Goal: Task Accomplishment & Management: Use online tool/utility

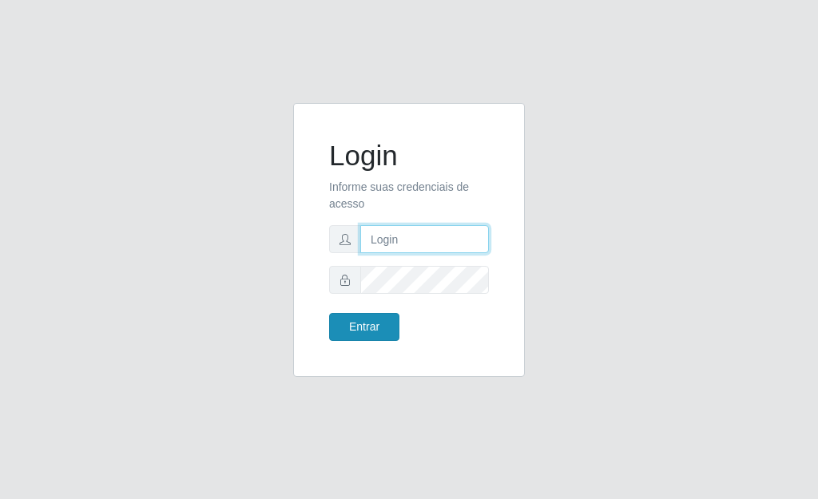
type input "[PERSON_NAME]"
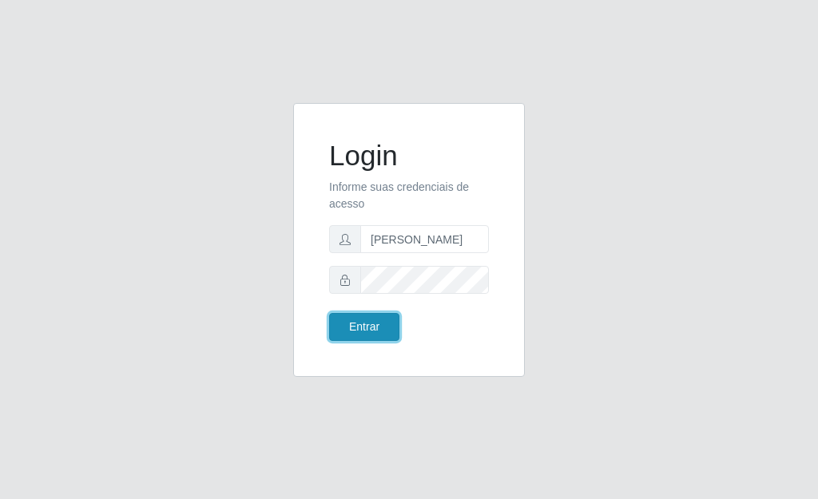
click at [348, 330] on button "Entrar" at bounding box center [364, 327] width 70 height 28
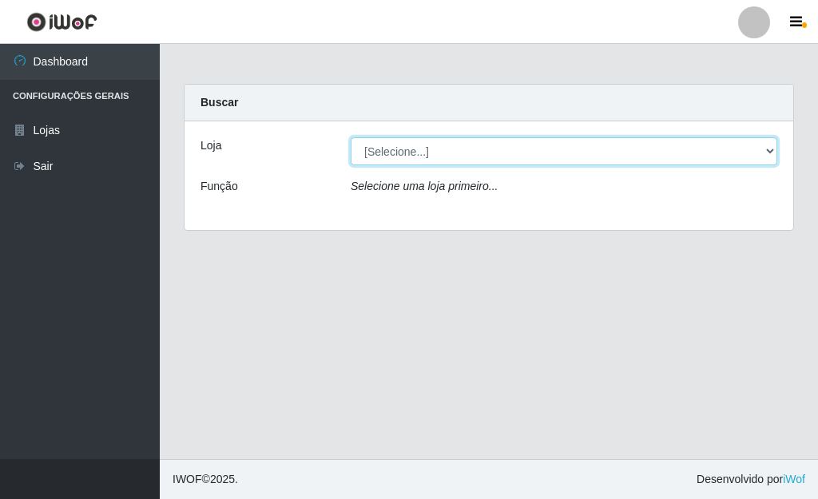
click at [429, 152] on select "[Selecione...] Bemais Supermercados - [GEOGRAPHIC_DATA]" at bounding box center [564, 151] width 427 height 28
select select "249"
click at [351, 137] on select "[Selecione...] Bemais Supermercados - Três Ruas" at bounding box center [564, 151] width 427 height 28
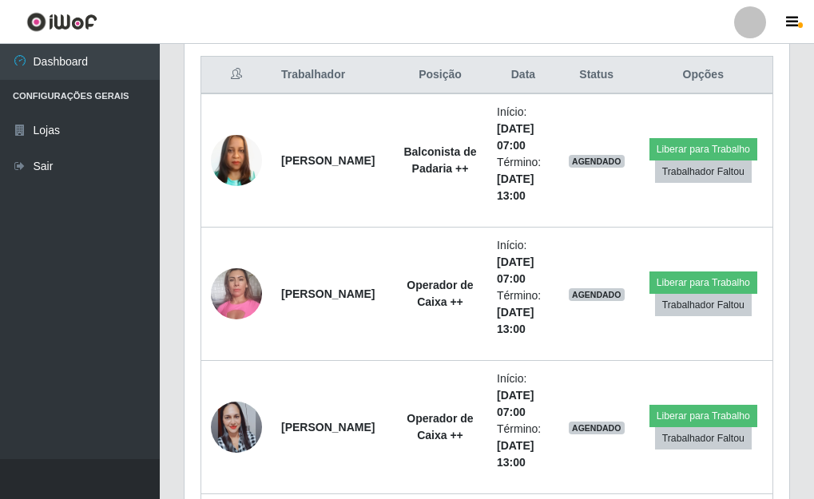
scroll to position [639, 0]
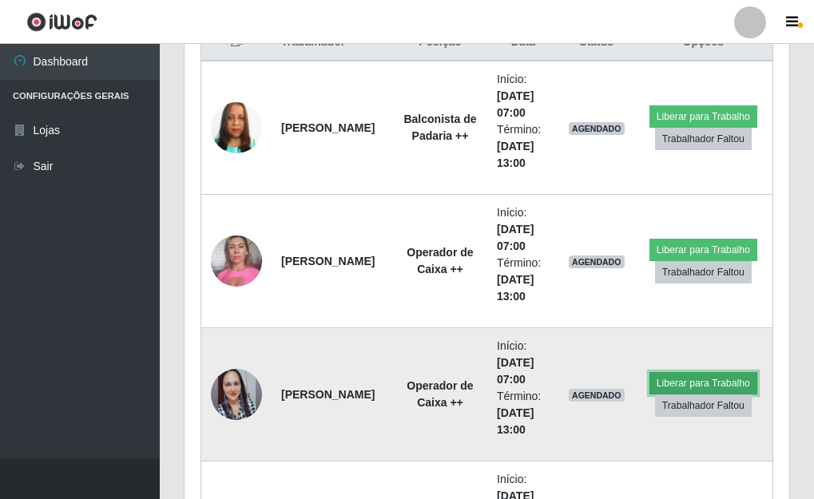
click at [669, 377] on button "Liberar para Trabalho" at bounding box center [703, 383] width 108 height 22
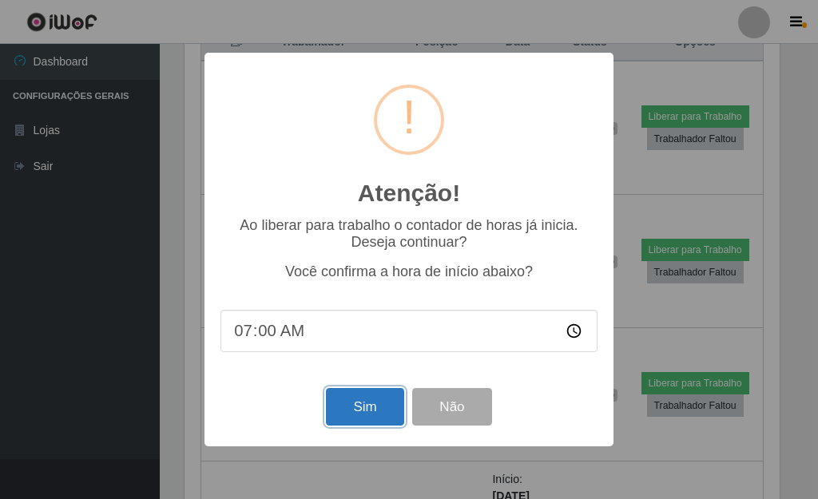
click at [348, 414] on button "Sim" at bounding box center [364, 407] width 77 height 38
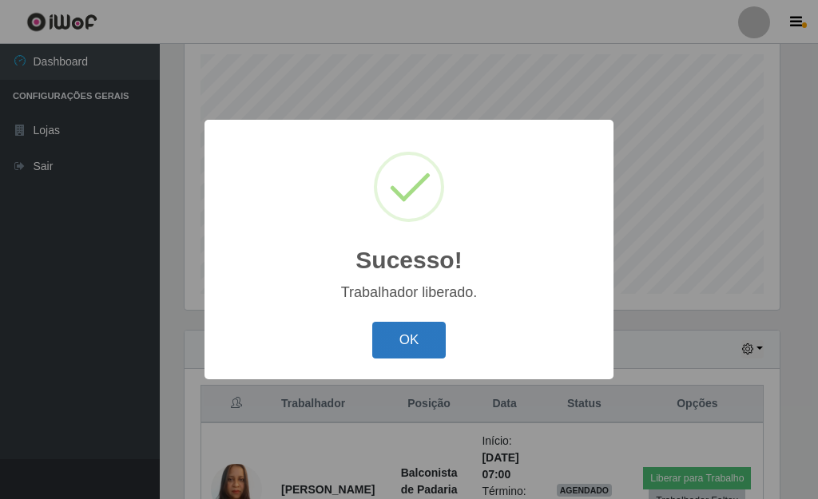
click at [397, 344] on button "OK" at bounding box center [409, 341] width 74 height 38
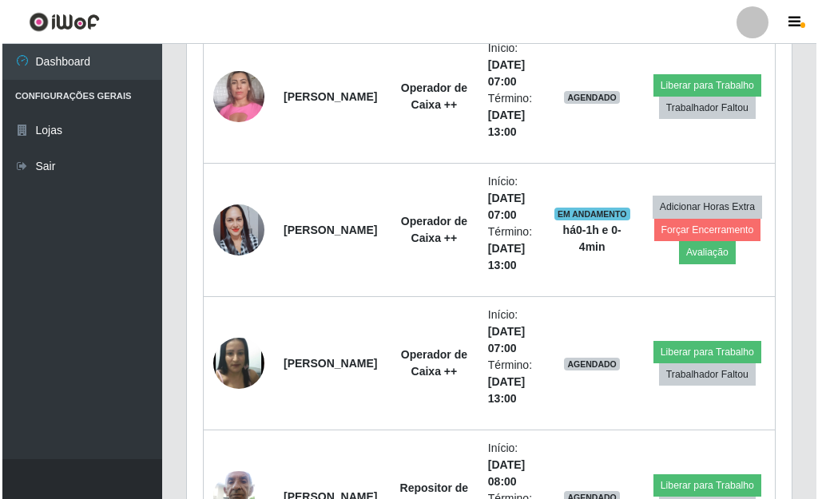
scroll to position [836, 0]
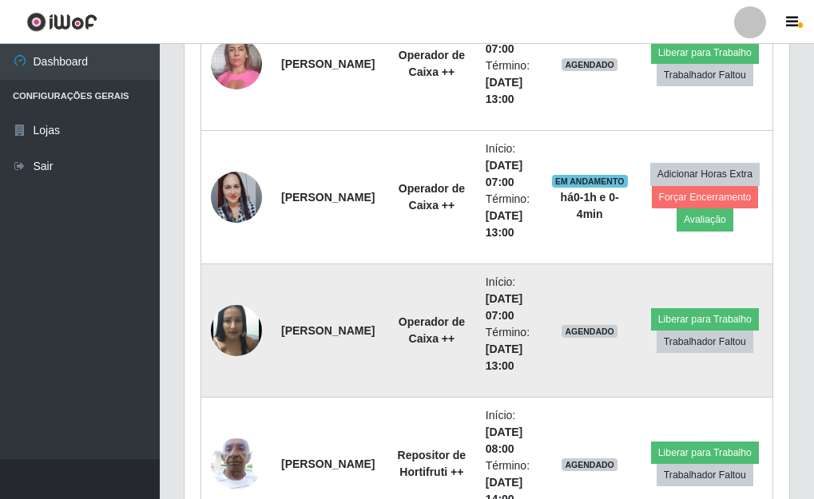
click at [228, 320] on img at bounding box center [236, 331] width 51 height 62
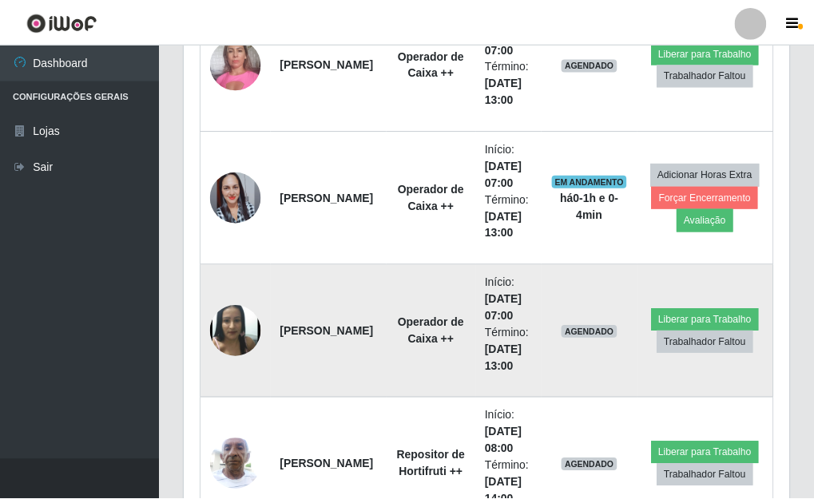
scroll to position [332, 595]
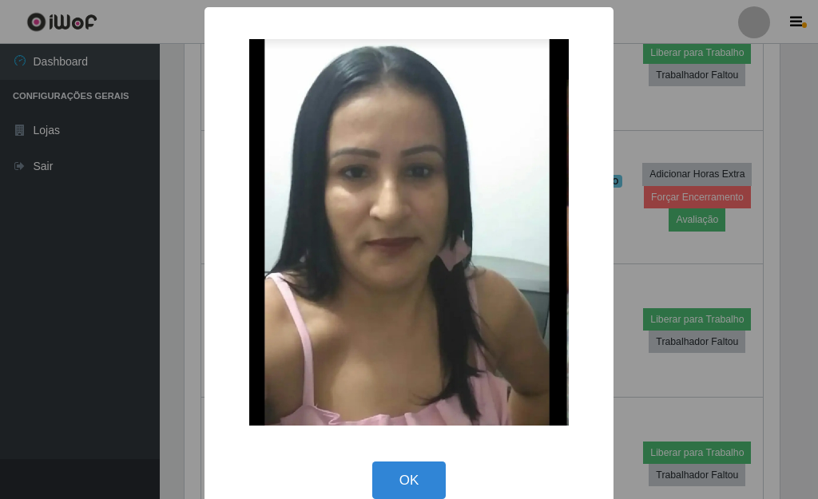
click at [146, 323] on div "× OK Cancel" at bounding box center [409, 249] width 818 height 499
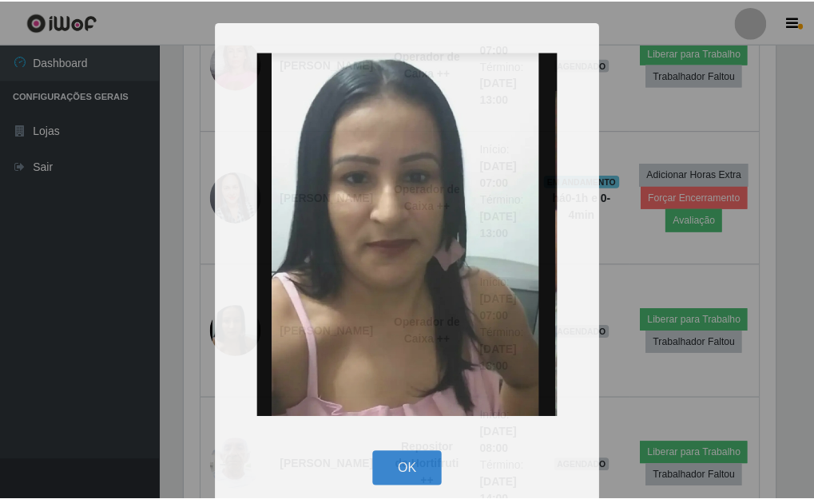
scroll to position [332, 605]
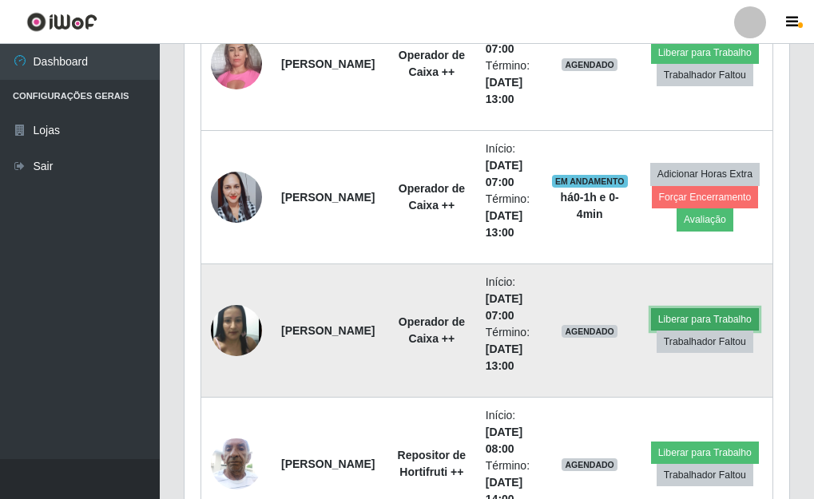
click at [698, 314] on button "Liberar para Trabalho" at bounding box center [705, 319] width 108 height 22
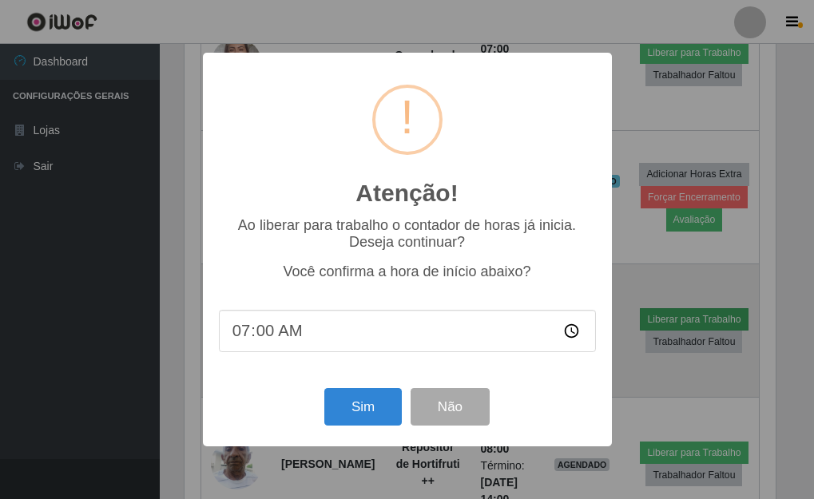
scroll to position [332, 595]
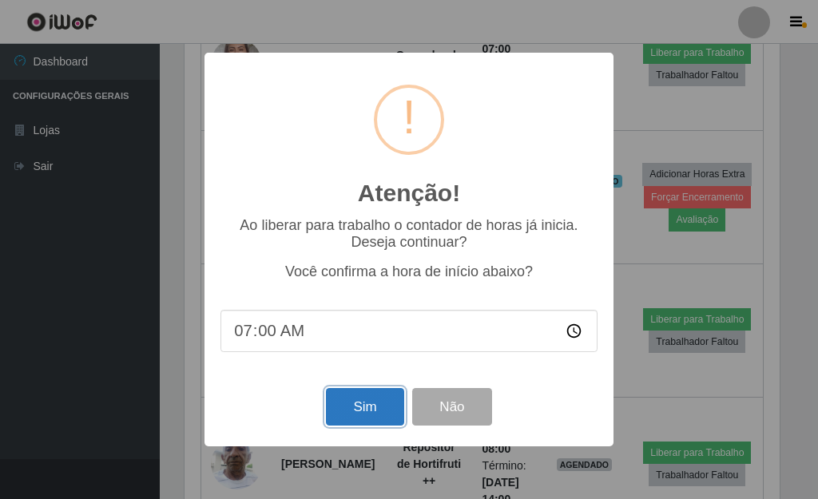
click at [365, 403] on button "Sim" at bounding box center [364, 407] width 77 height 38
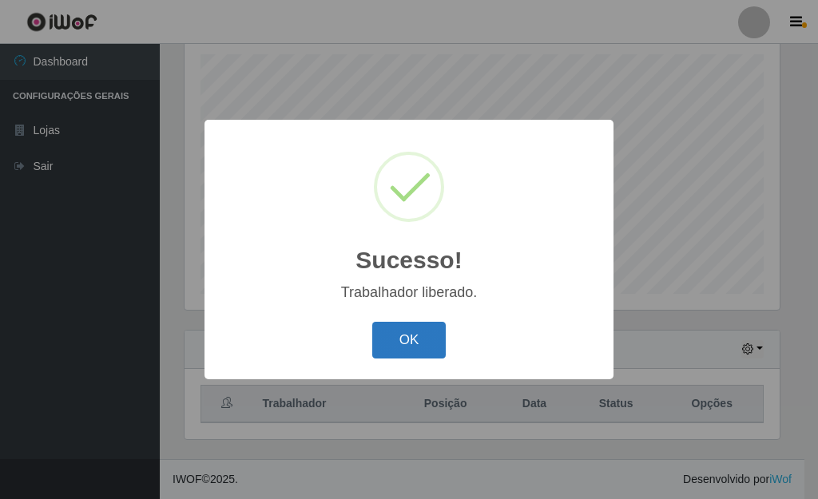
click at [399, 348] on button "OK" at bounding box center [409, 341] width 74 height 38
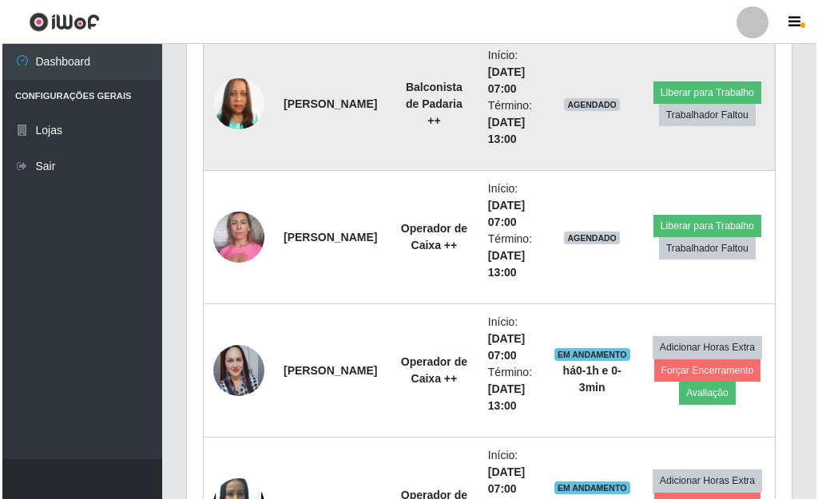
scroll to position [677, 0]
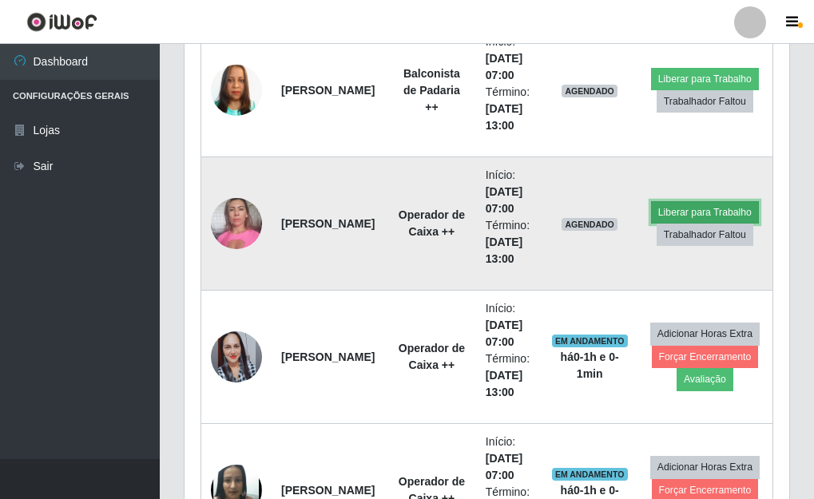
click at [666, 212] on button "Liberar para Trabalho" at bounding box center [705, 212] width 108 height 22
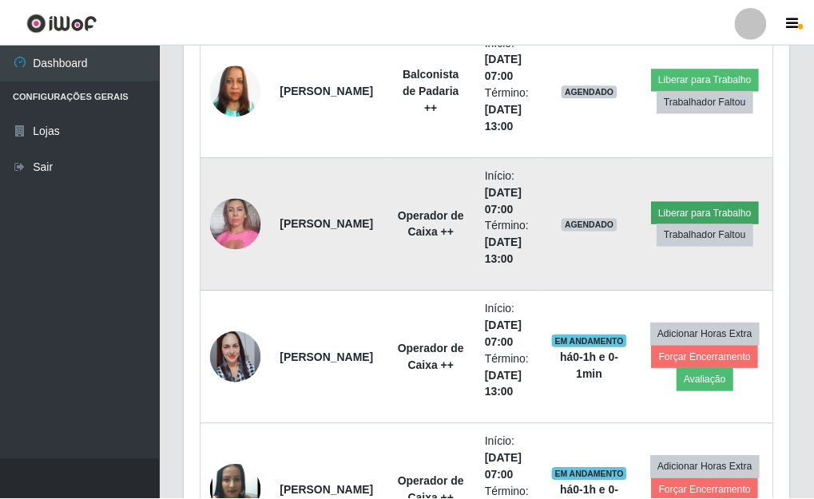
scroll to position [332, 595]
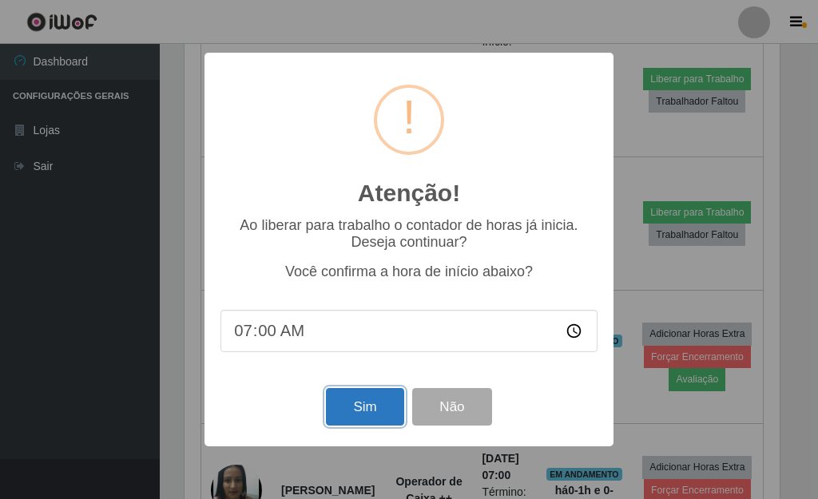
click at [381, 404] on button "Sim" at bounding box center [364, 407] width 77 height 38
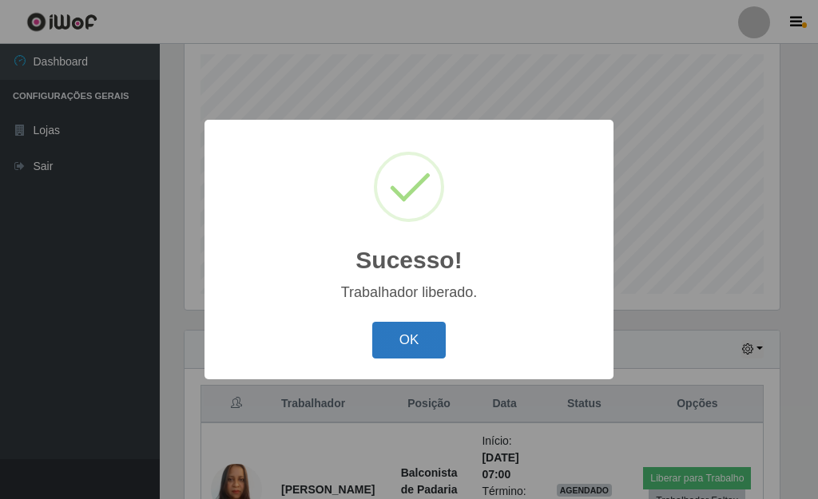
click at [391, 351] on button "OK" at bounding box center [409, 341] width 74 height 38
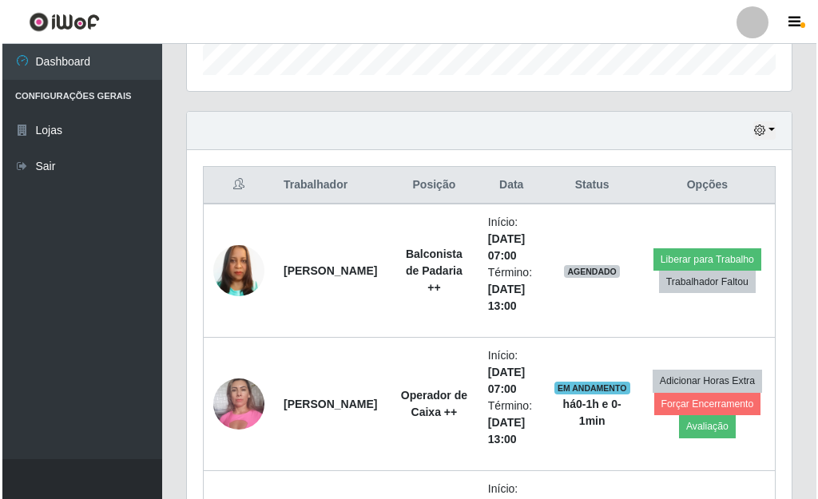
scroll to position [517, 0]
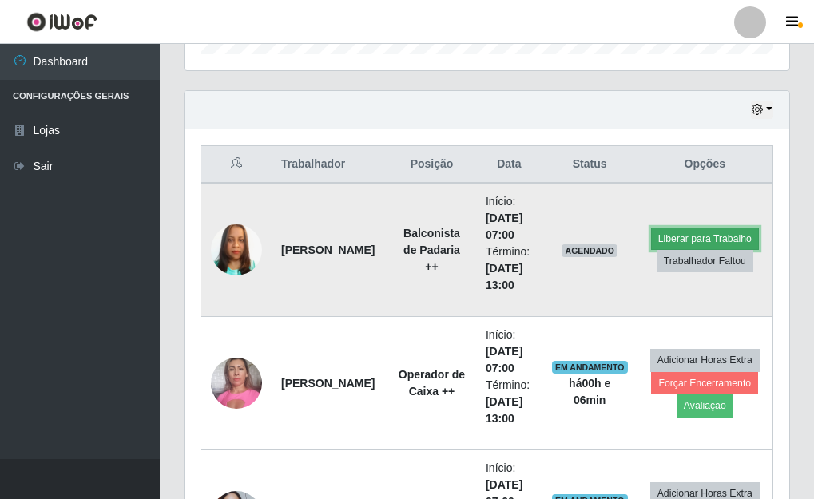
click at [709, 234] on button "Liberar para Trabalho" at bounding box center [705, 239] width 108 height 22
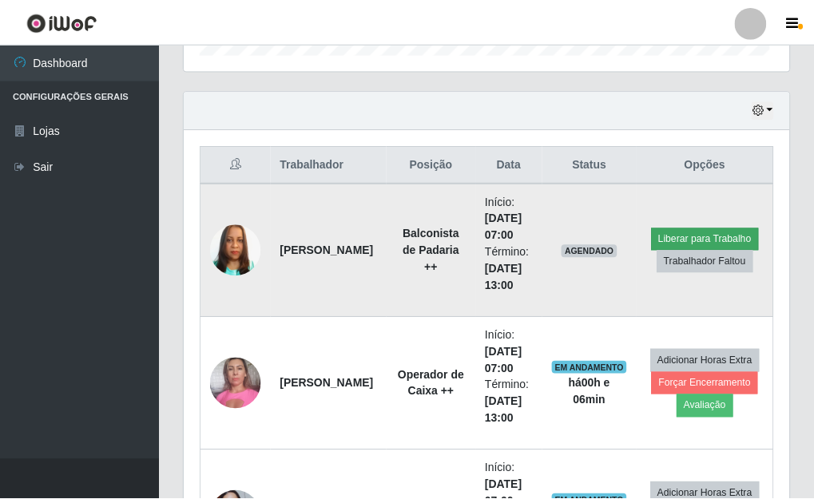
scroll to position [332, 595]
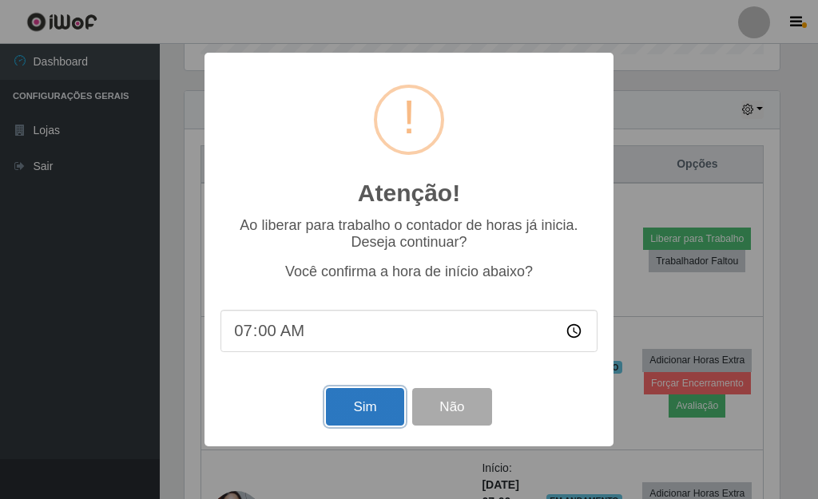
click at [362, 407] on button "Sim" at bounding box center [364, 407] width 77 height 38
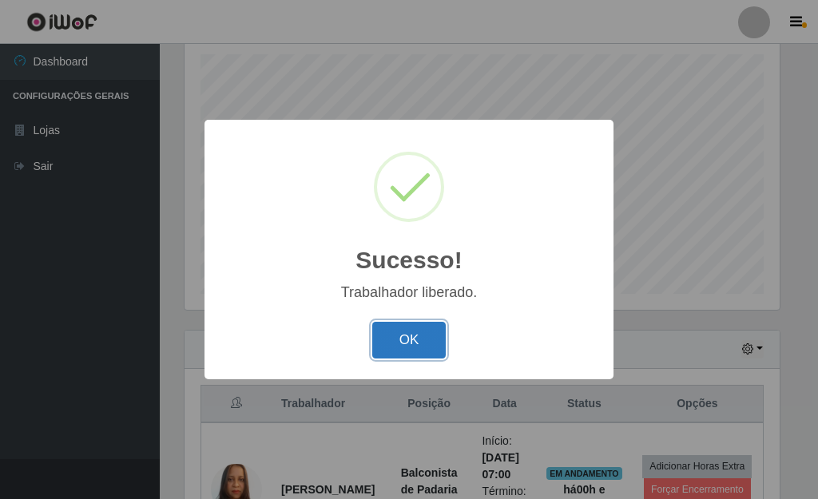
click at [417, 336] on button "OK" at bounding box center [409, 341] width 74 height 38
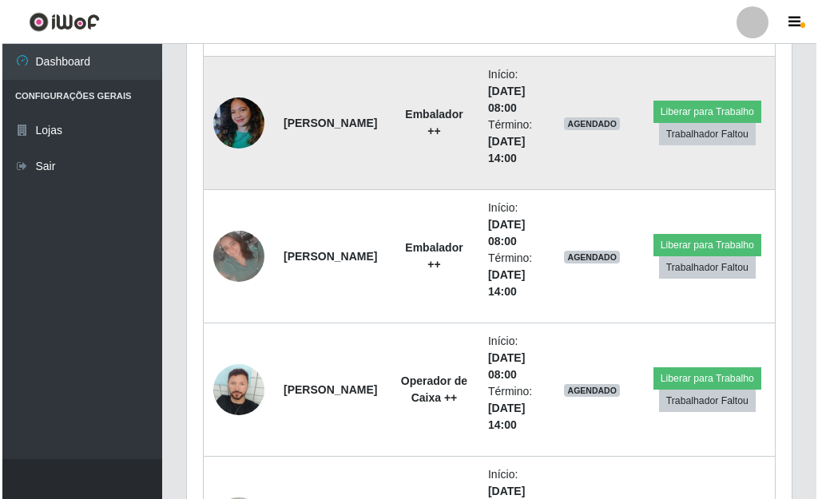
scroll to position [1475, 0]
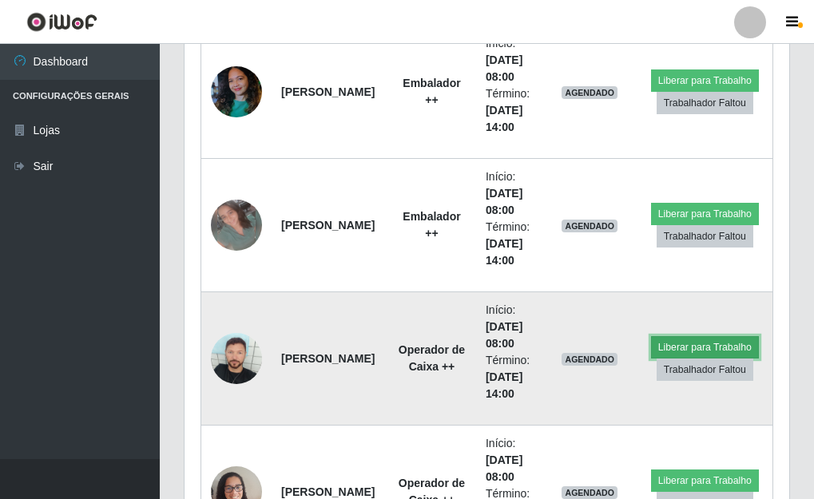
click at [713, 350] on button "Liberar para Trabalho" at bounding box center [705, 347] width 108 height 22
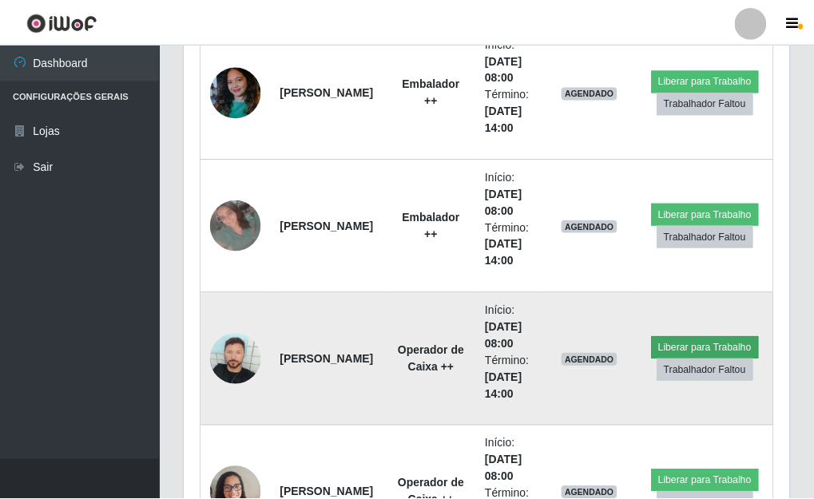
scroll to position [332, 595]
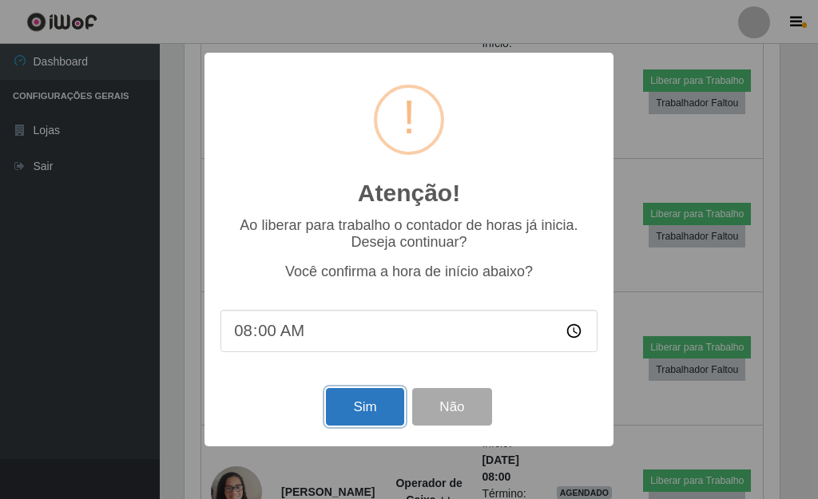
click at [353, 415] on button "Sim" at bounding box center [364, 407] width 77 height 38
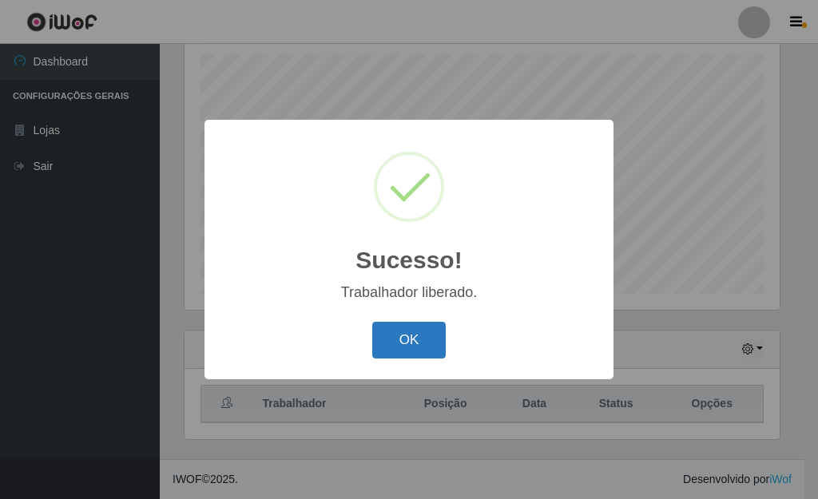
click at [399, 348] on button "OK" at bounding box center [409, 341] width 74 height 38
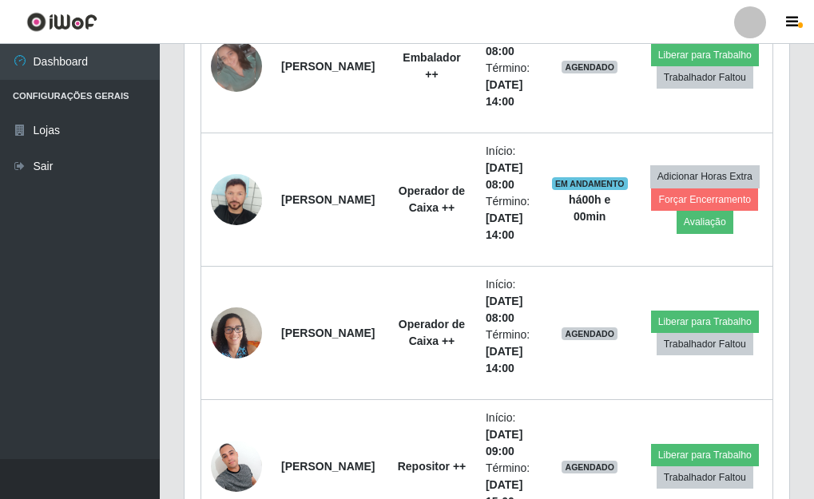
scroll to position [1635, 0]
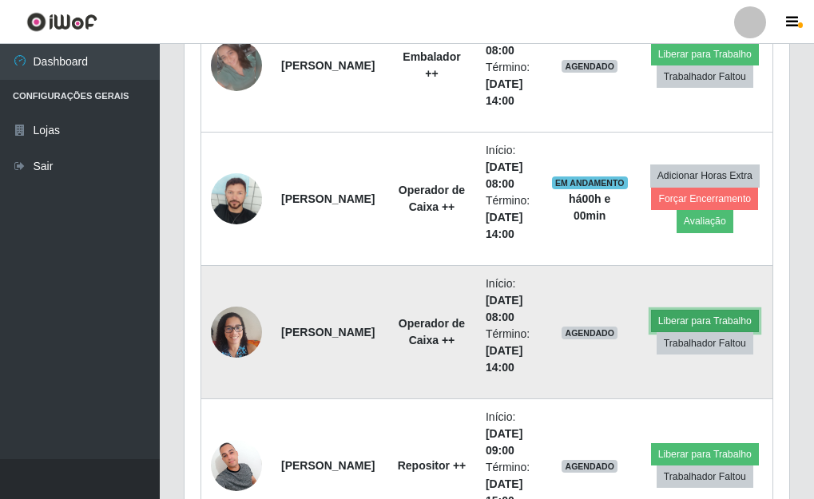
click at [683, 315] on button "Liberar para Trabalho" at bounding box center [705, 321] width 108 height 22
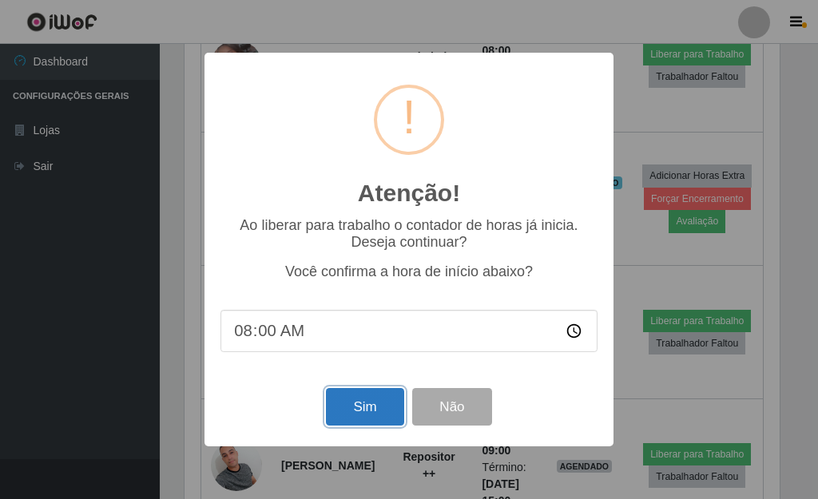
click at [364, 408] on button "Sim" at bounding box center [364, 407] width 77 height 38
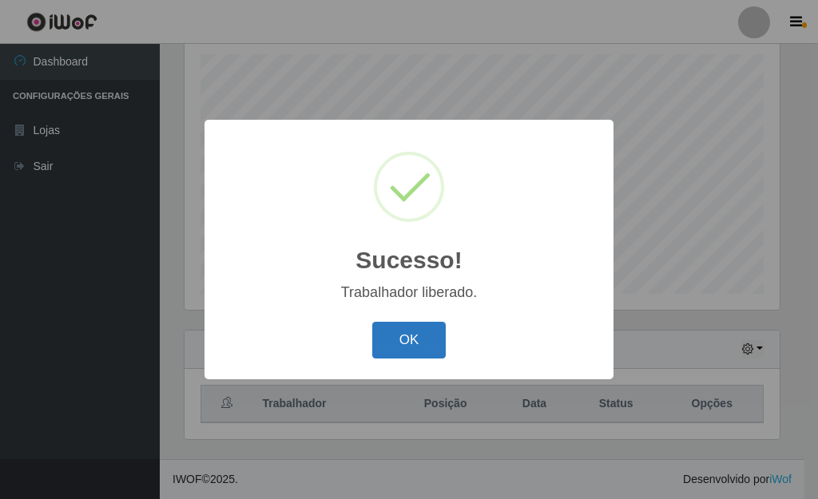
click at [420, 348] on button "OK" at bounding box center [409, 341] width 74 height 38
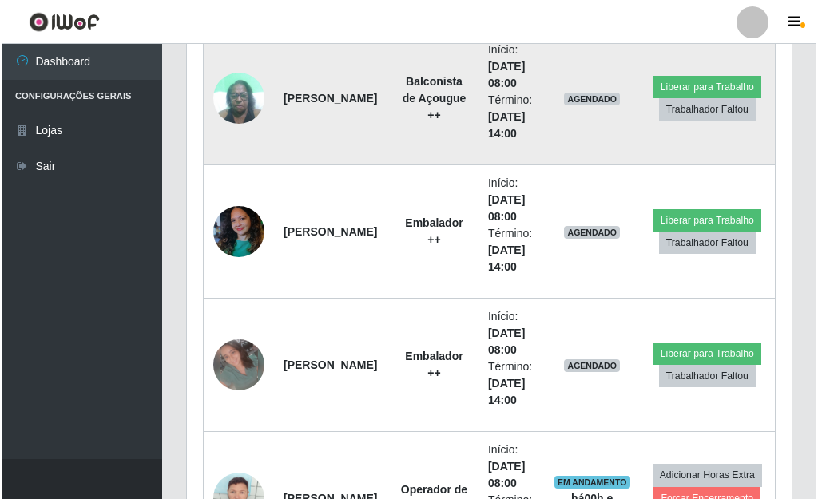
scroll to position [1555, 0]
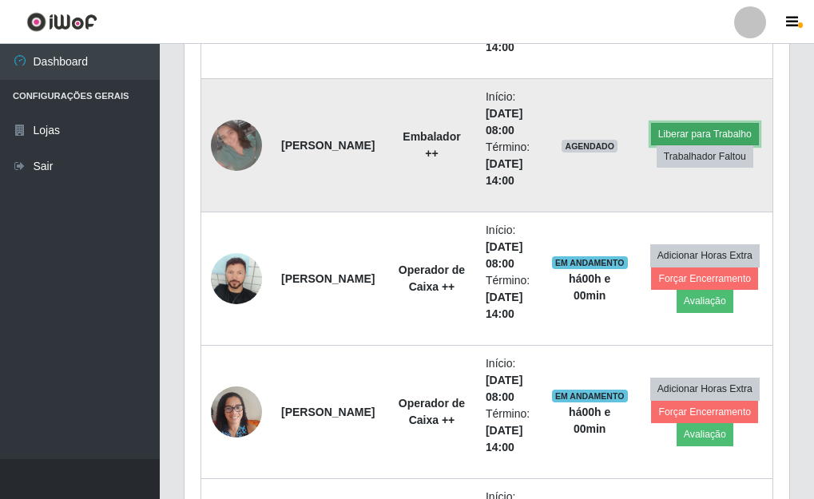
click at [668, 127] on button "Liberar para Trabalho" at bounding box center [705, 134] width 108 height 22
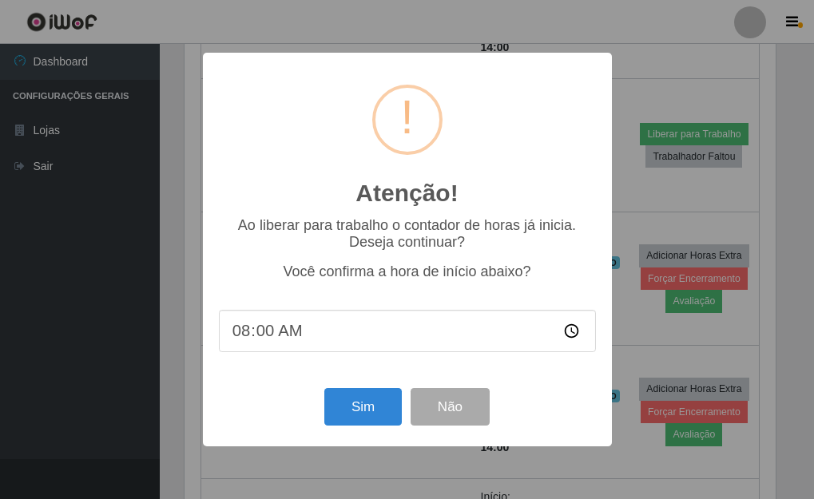
scroll to position [332, 595]
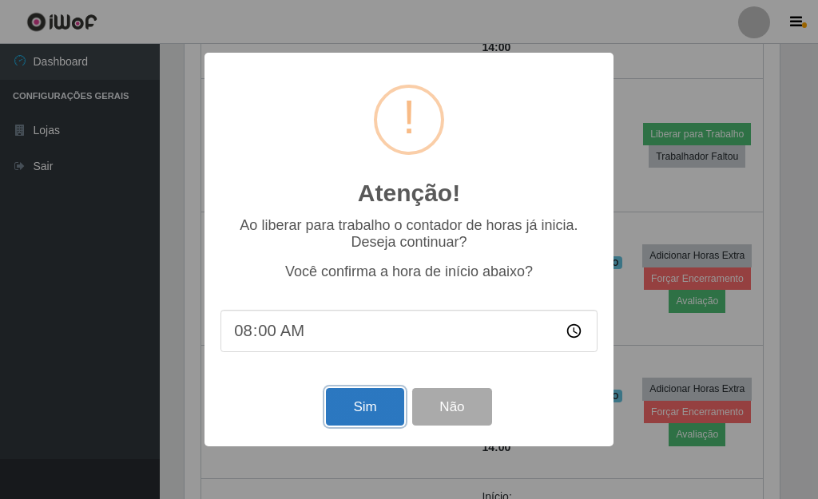
click at [368, 415] on button "Sim" at bounding box center [364, 407] width 77 height 38
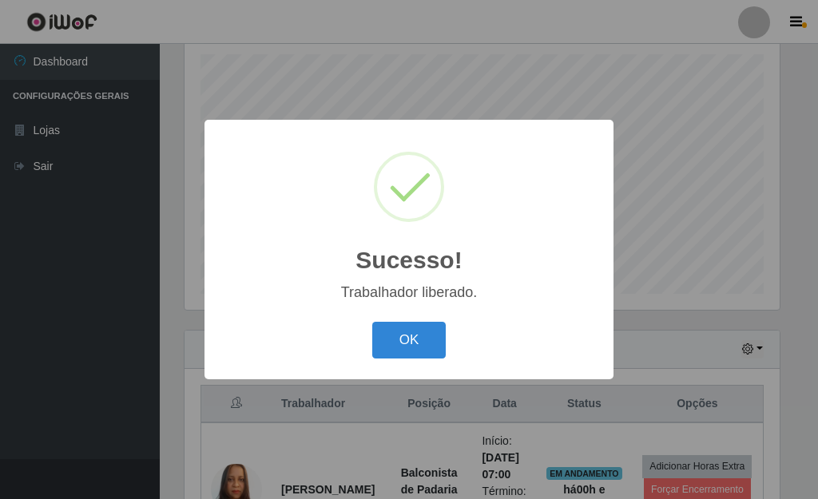
drag, startPoint x: 409, startPoint y: 324, endPoint x: 391, endPoint y: 325, distance: 18.4
click at [409, 324] on button "OK" at bounding box center [409, 341] width 74 height 38
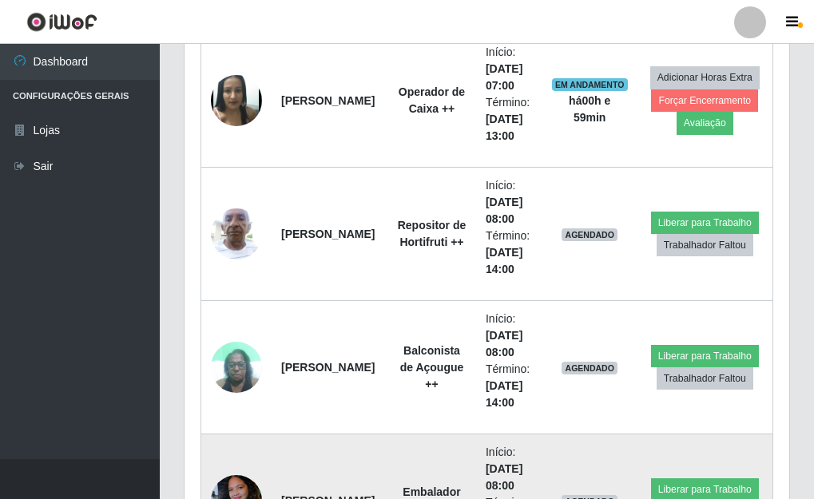
scroll to position [0, 0]
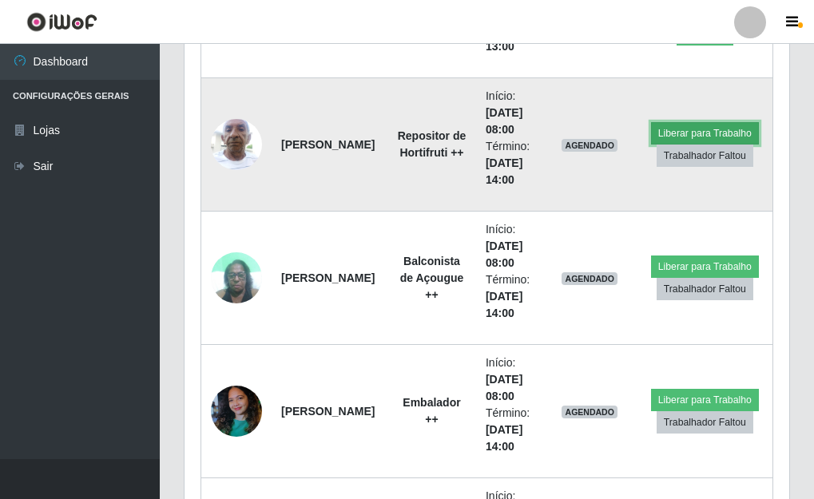
click at [657, 130] on button "Liberar para Trabalho" at bounding box center [705, 133] width 108 height 22
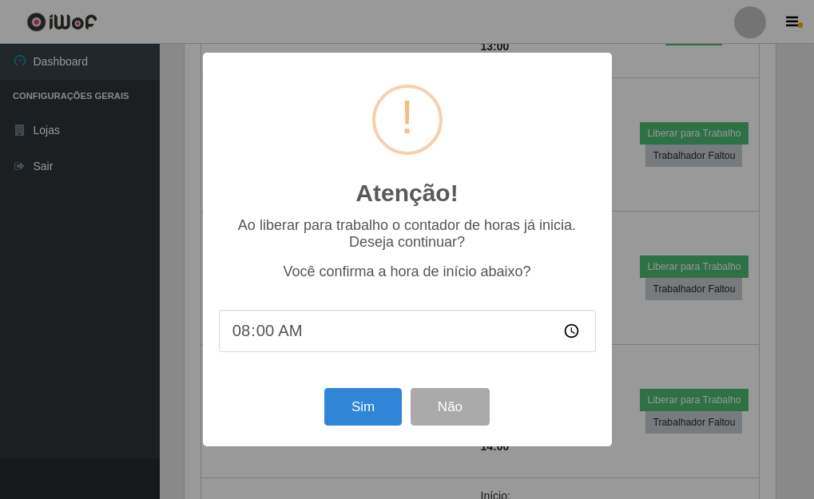
scroll to position [332, 595]
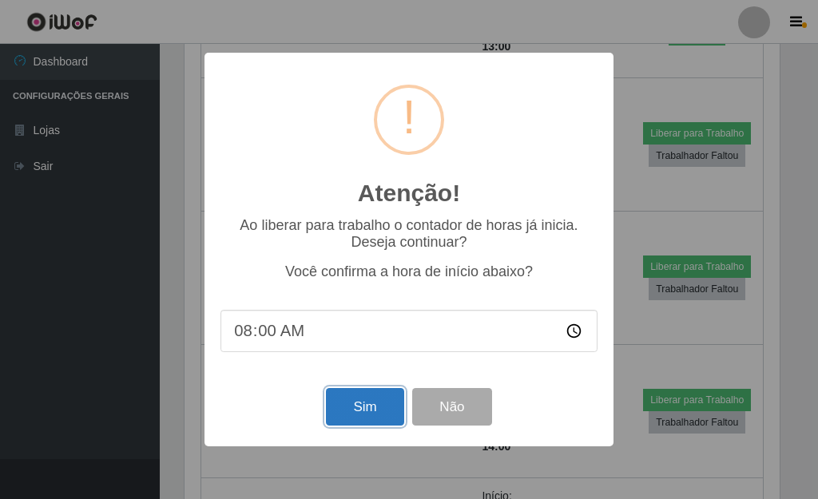
click at [375, 410] on button "Sim" at bounding box center [364, 407] width 77 height 38
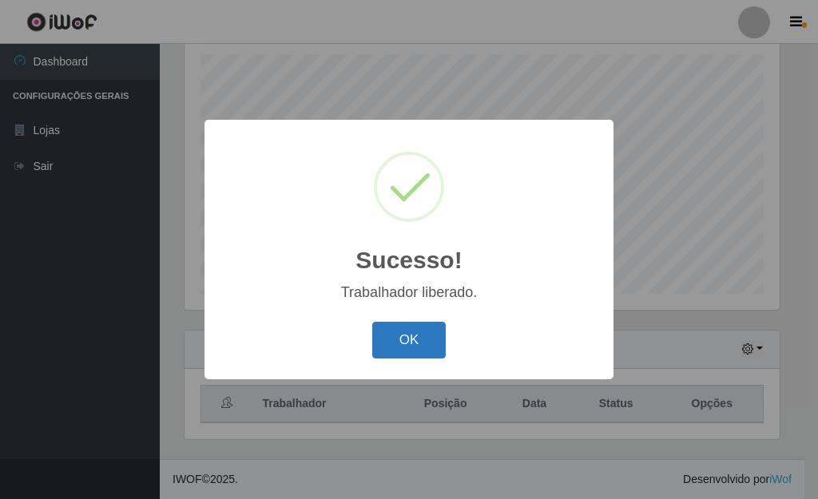
click at [401, 330] on button "OK" at bounding box center [409, 341] width 74 height 38
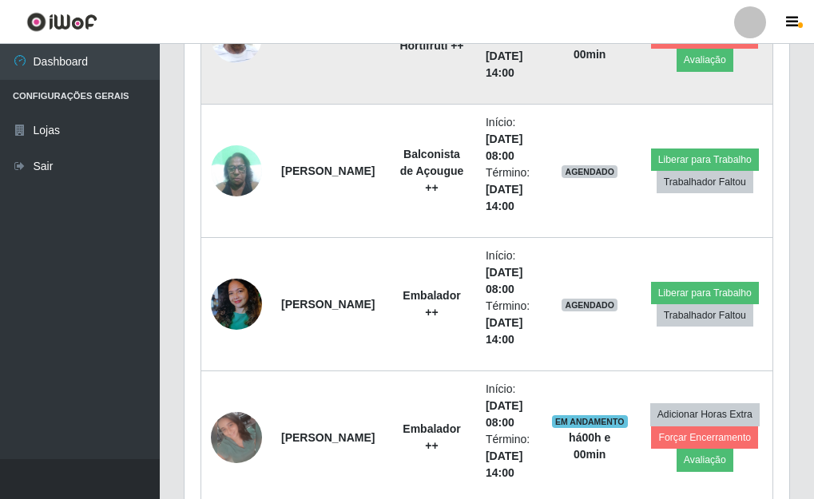
scroll to position [1316, 0]
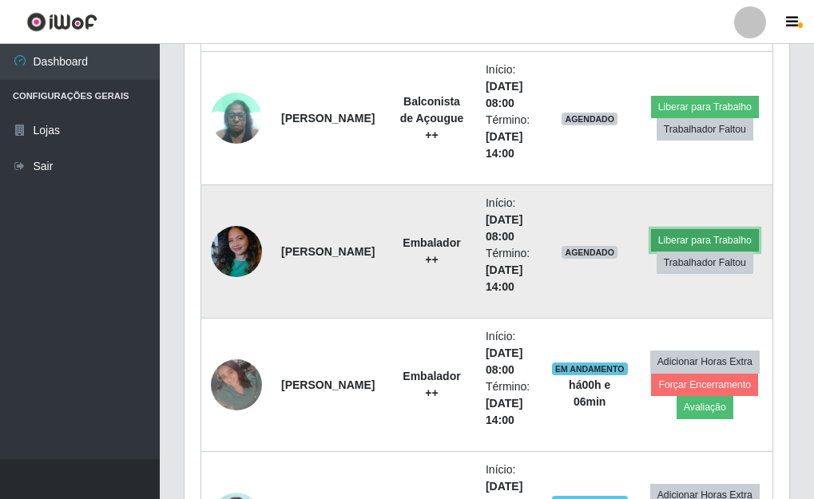
click at [705, 240] on button "Liberar para Trabalho" at bounding box center [705, 240] width 108 height 22
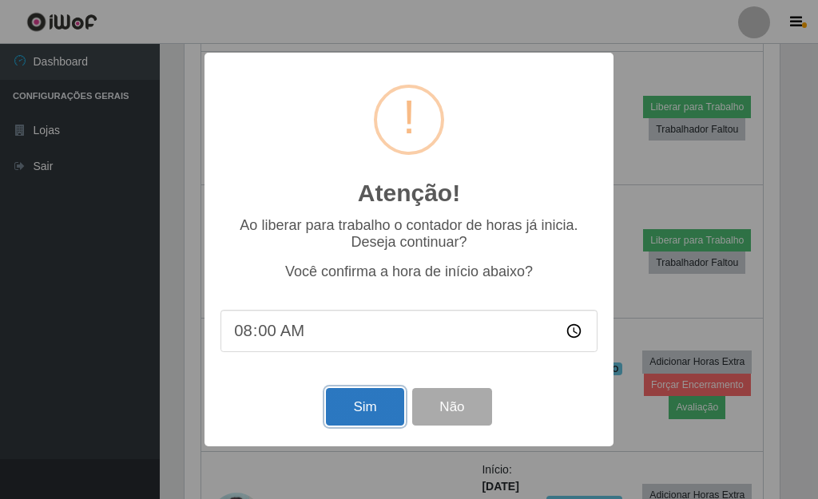
click at [358, 402] on button "Sim" at bounding box center [364, 407] width 77 height 38
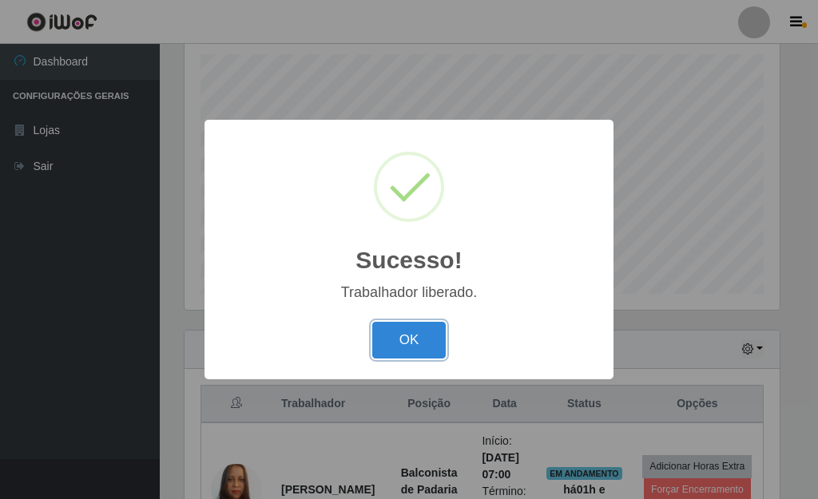
click at [435, 326] on button "OK" at bounding box center [409, 341] width 74 height 38
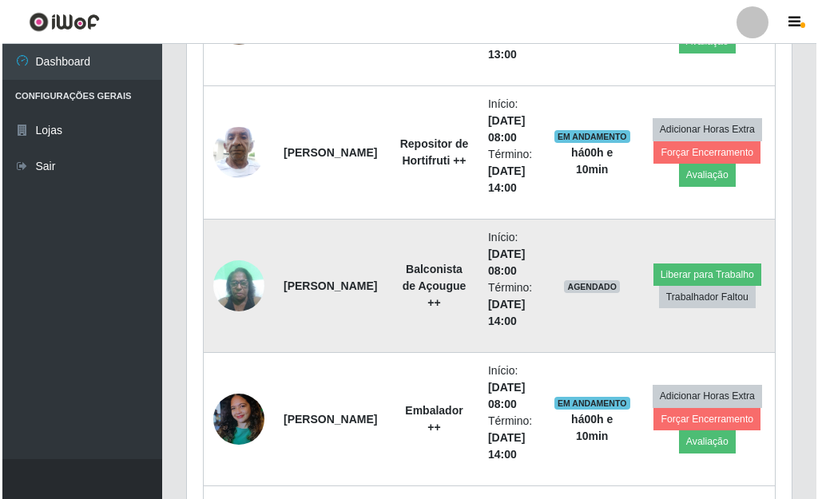
scroll to position [1236, 0]
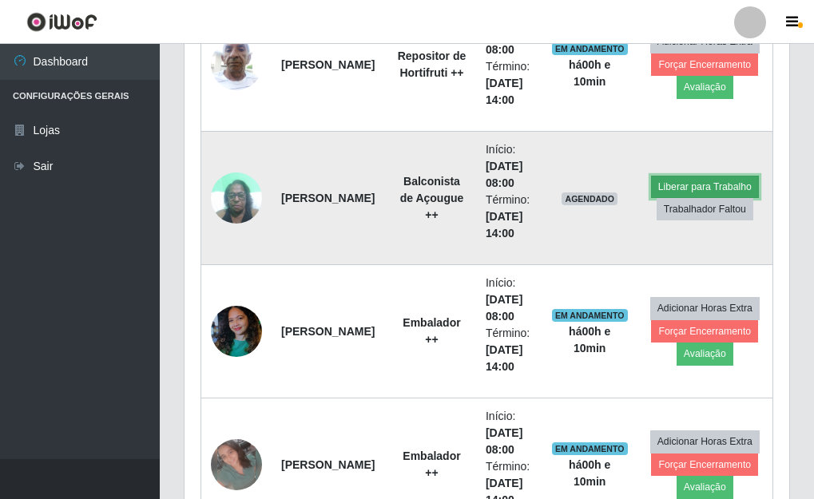
click at [674, 183] on button "Liberar para Trabalho" at bounding box center [705, 187] width 108 height 22
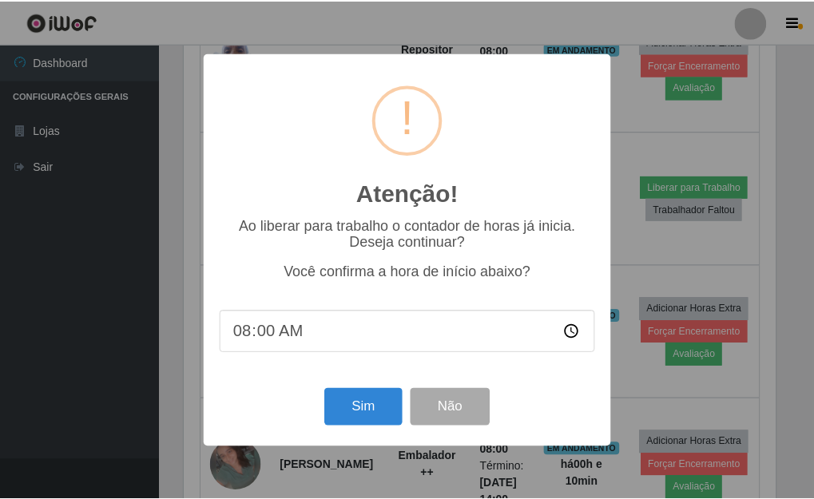
scroll to position [332, 595]
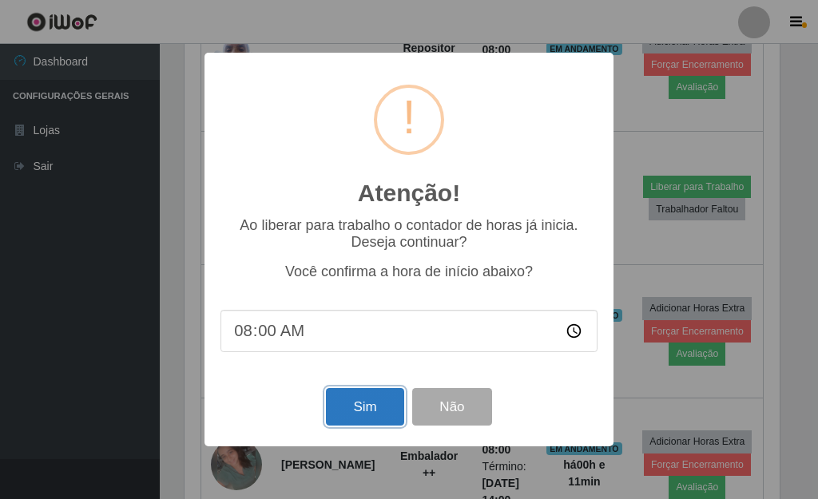
click at [333, 408] on button "Sim" at bounding box center [364, 407] width 77 height 38
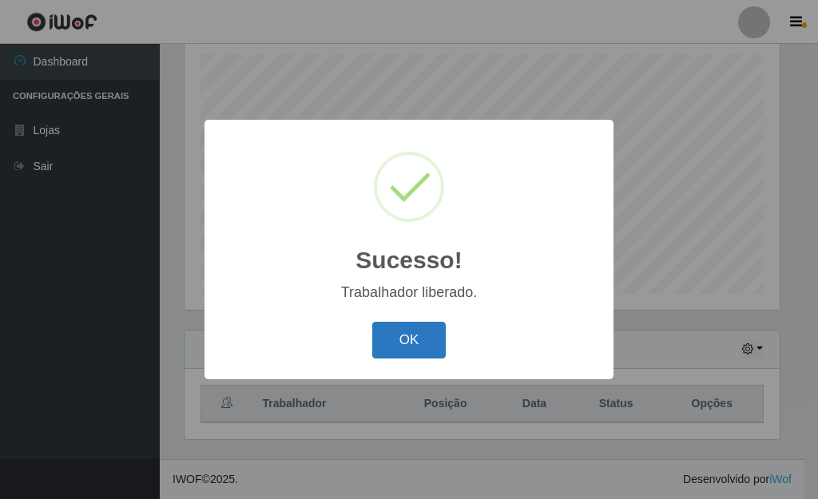
click at [392, 359] on button "OK" at bounding box center [409, 341] width 74 height 38
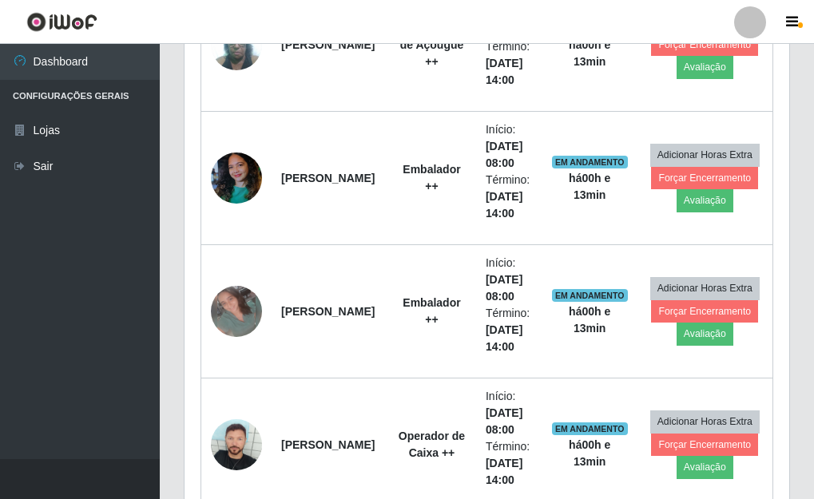
scroll to position [1396, 0]
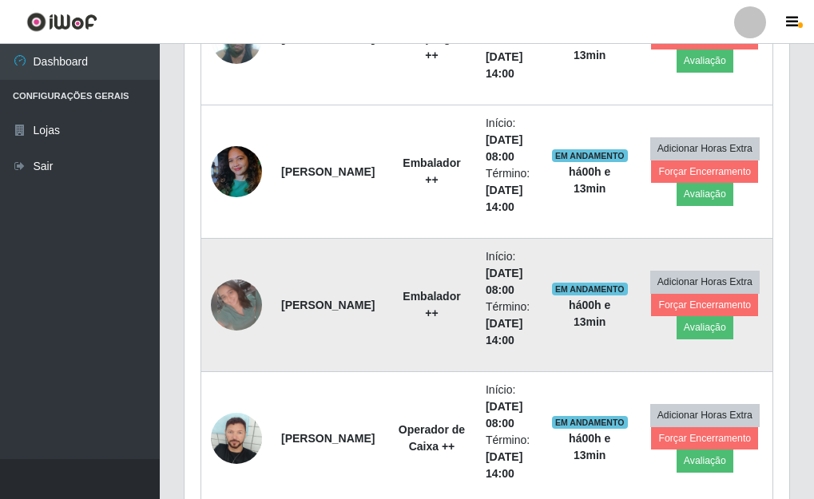
click at [254, 304] on img at bounding box center [236, 305] width 51 height 51
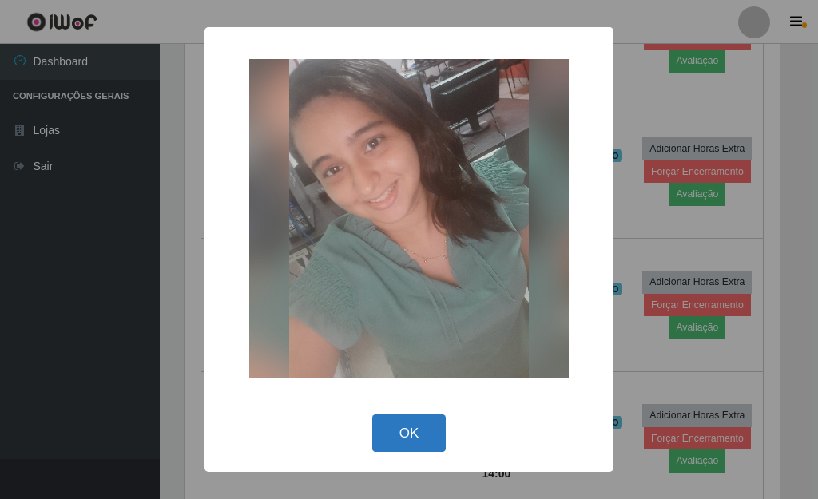
click at [431, 428] on button "OK" at bounding box center [409, 434] width 74 height 38
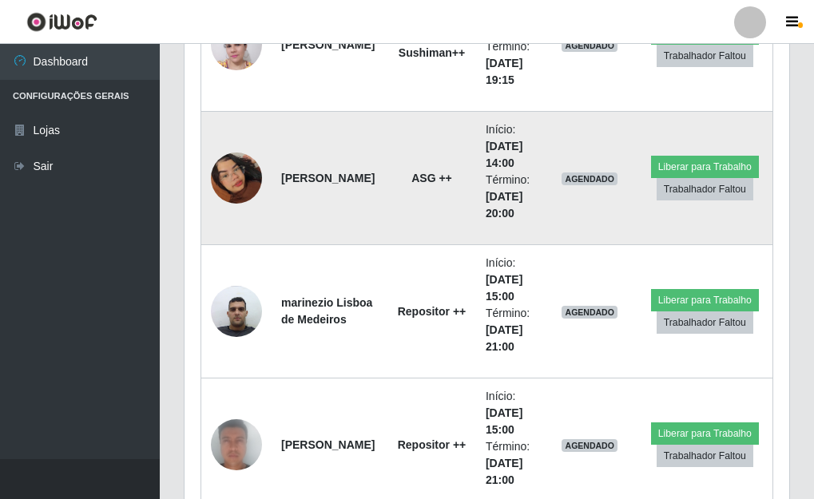
scroll to position [3393, 0]
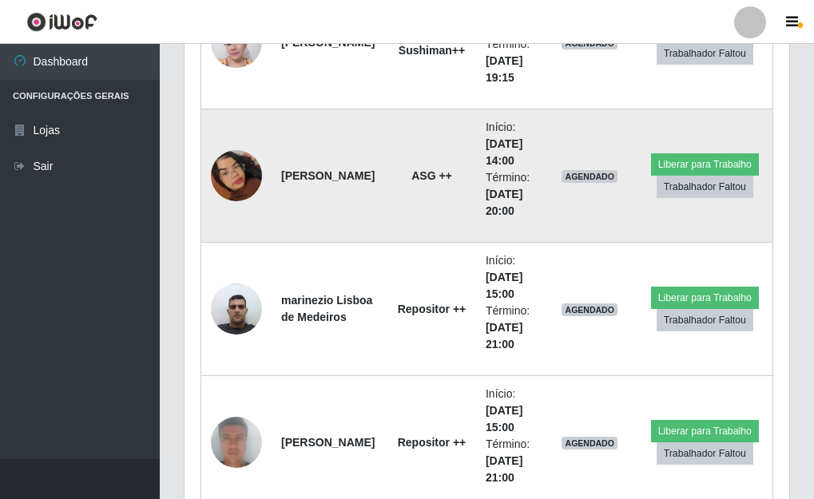
click at [233, 171] on img at bounding box center [236, 175] width 51 height 91
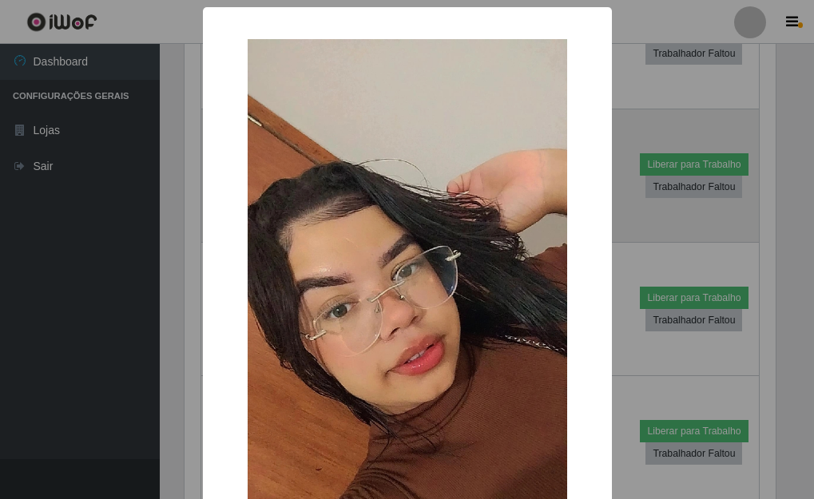
scroll to position [332, 595]
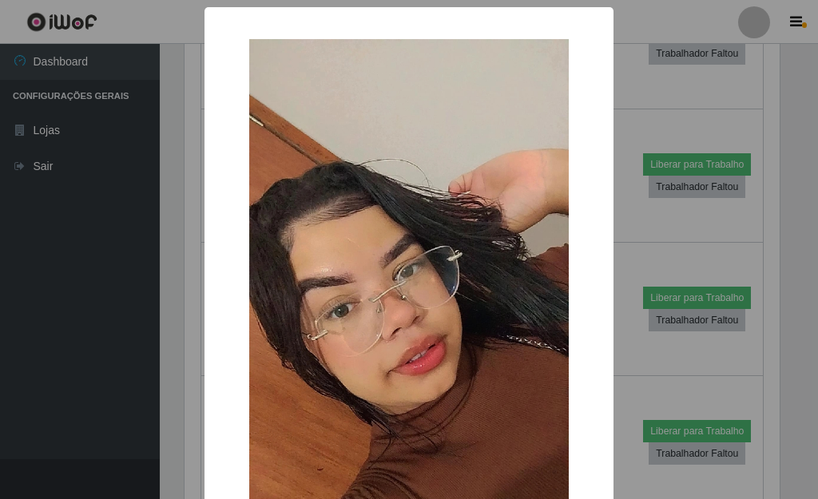
click at [627, 251] on div "× OK Cancel" at bounding box center [409, 249] width 818 height 499
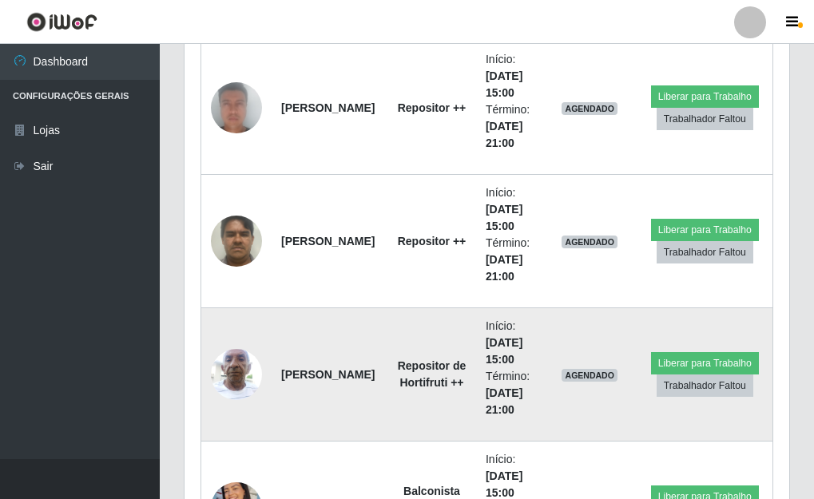
scroll to position [3792, 0]
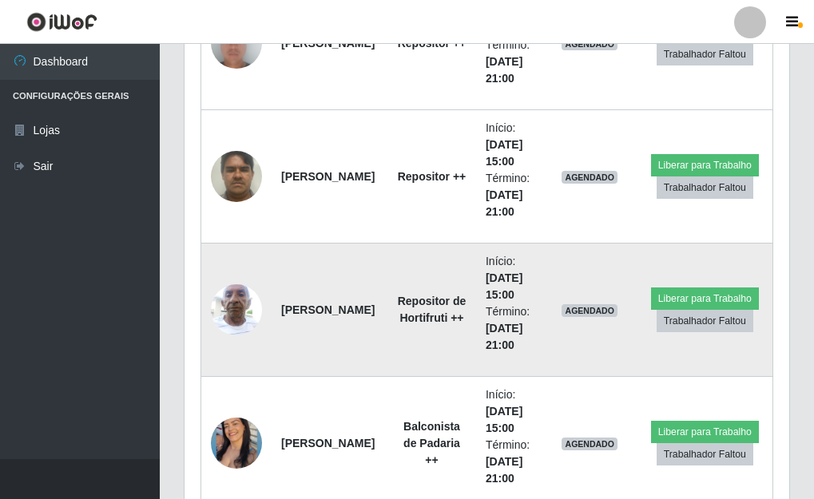
click at [233, 292] on img at bounding box center [236, 310] width 51 height 68
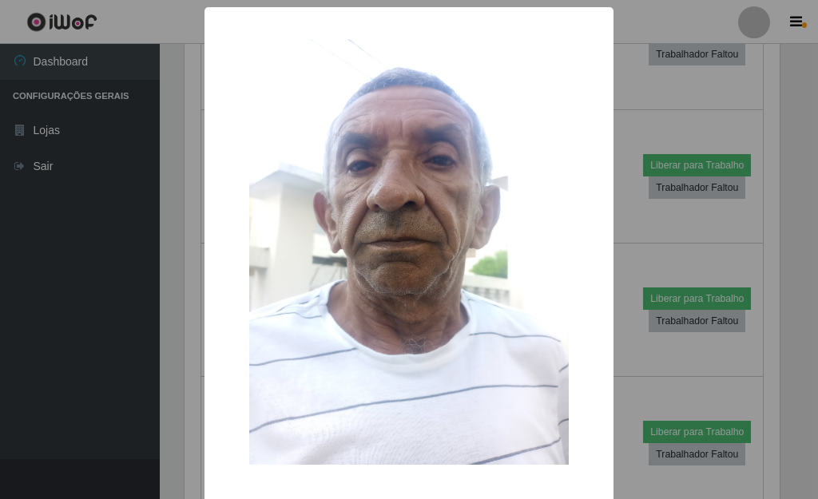
click at [627, 232] on div "× OK Cancel" at bounding box center [409, 249] width 818 height 499
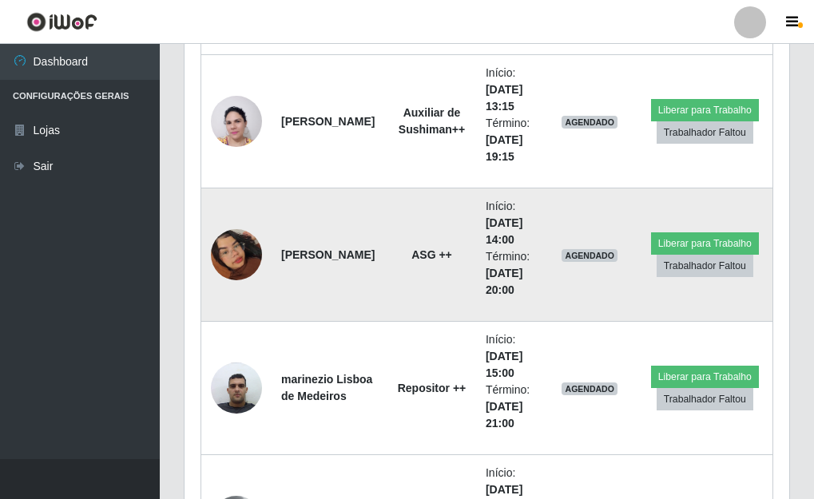
scroll to position [3313, 0]
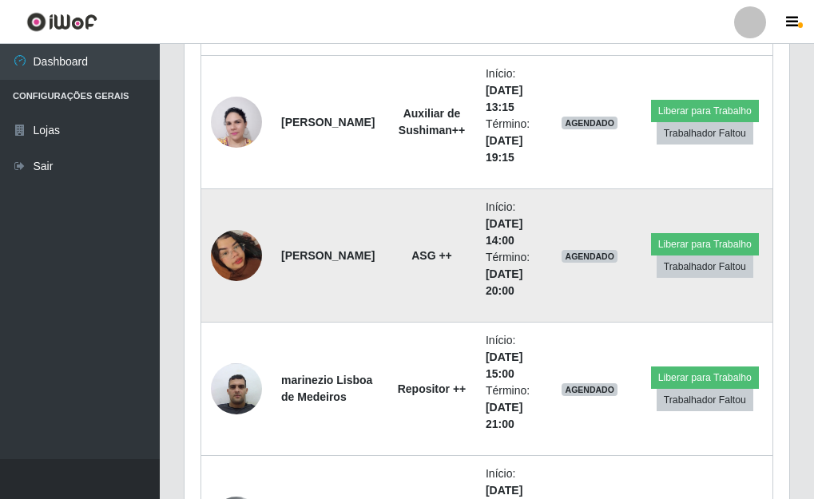
click at [236, 248] on img at bounding box center [236, 255] width 51 height 91
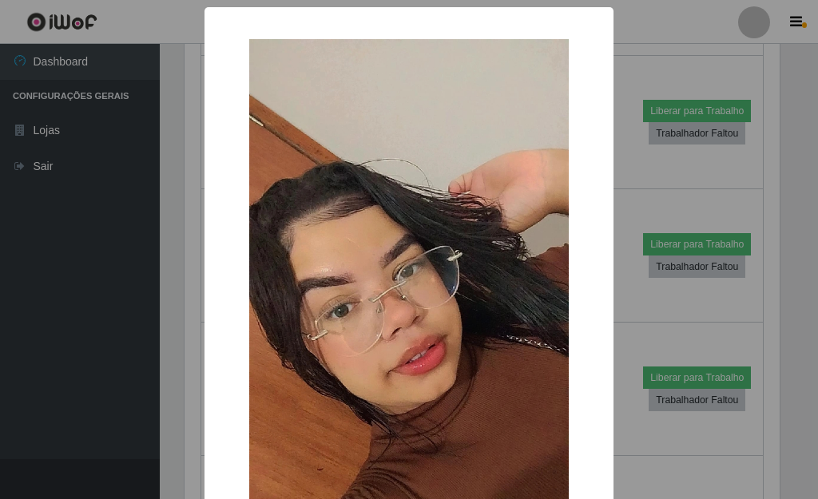
click at [609, 295] on div "× OK Cancel" at bounding box center [409, 249] width 818 height 499
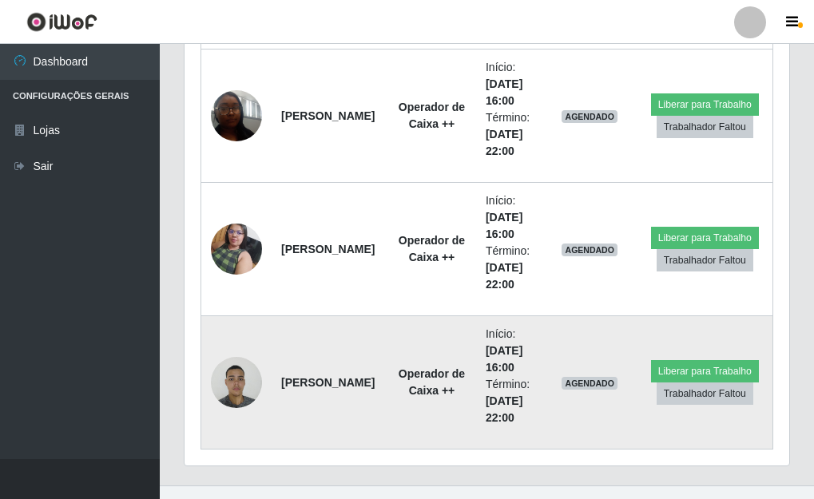
scroll to position [5614, 0]
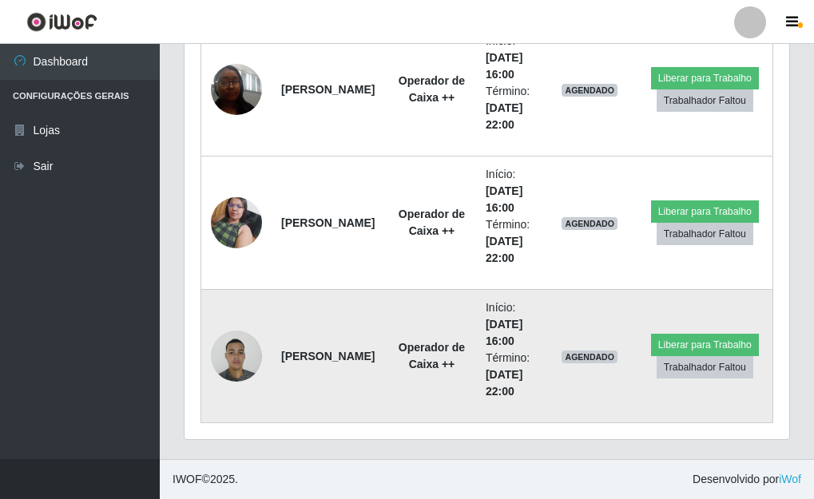
click at [224, 355] on img at bounding box center [236, 356] width 51 height 68
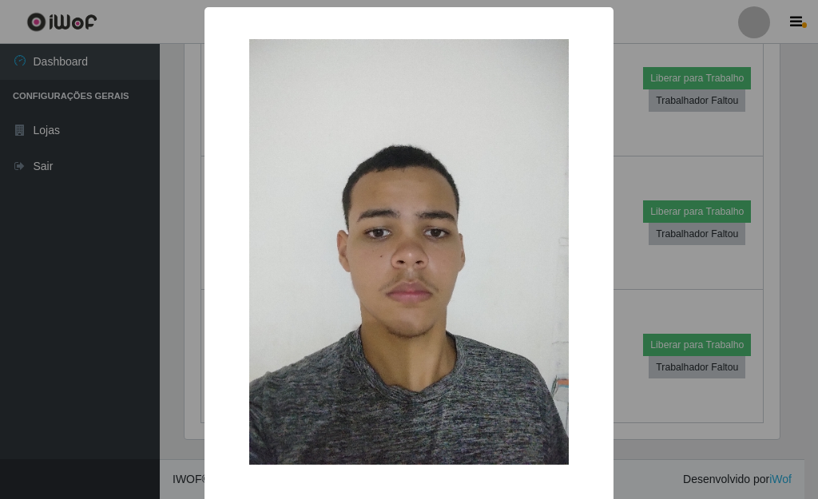
click at [621, 277] on div "× OK Cancel" at bounding box center [409, 249] width 818 height 499
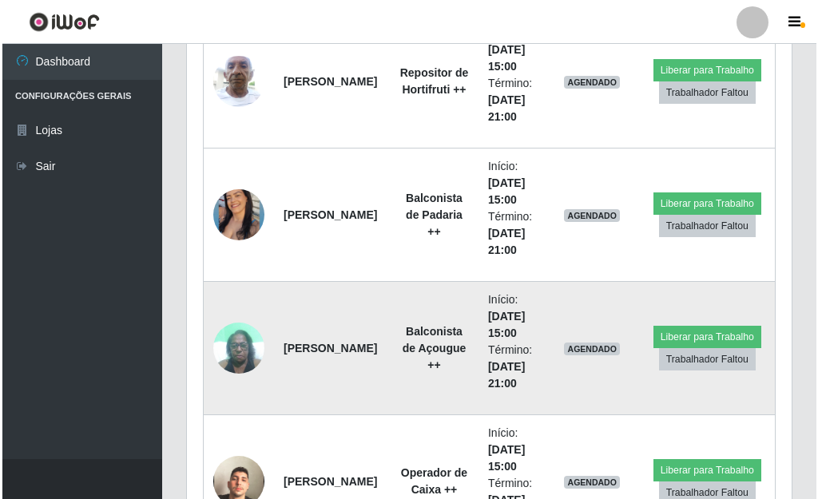
scroll to position [3936, 0]
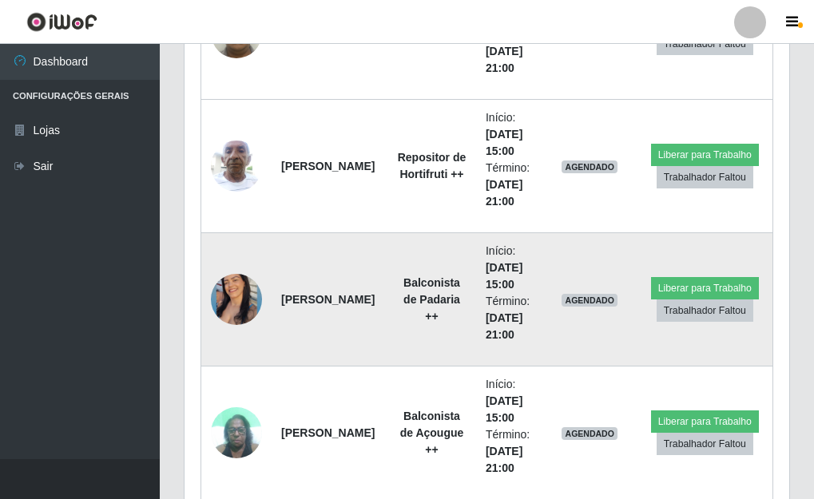
click at [248, 286] on img at bounding box center [236, 300] width 51 height 64
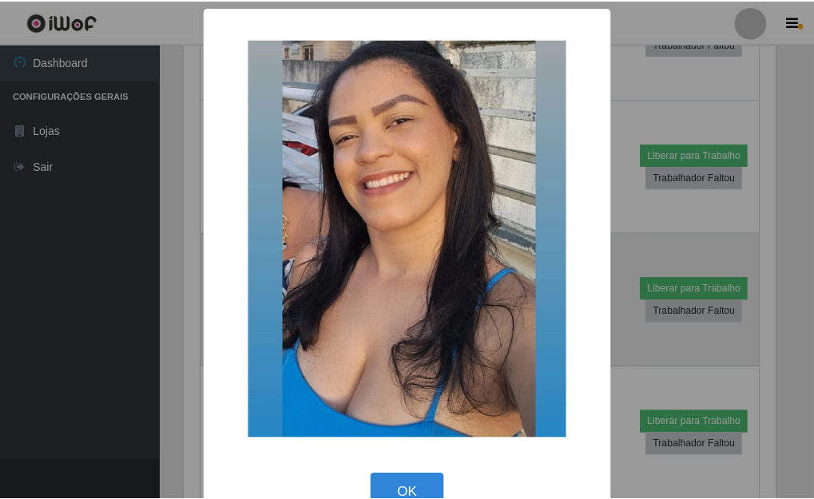
scroll to position [332, 595]
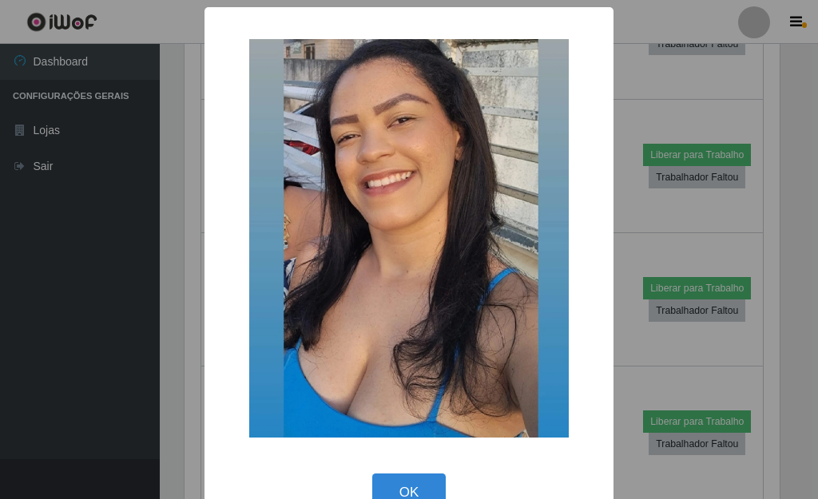
click at [619, 351] on div "× OK Cancel" at bounding box center [409, 249] width 818 height 499
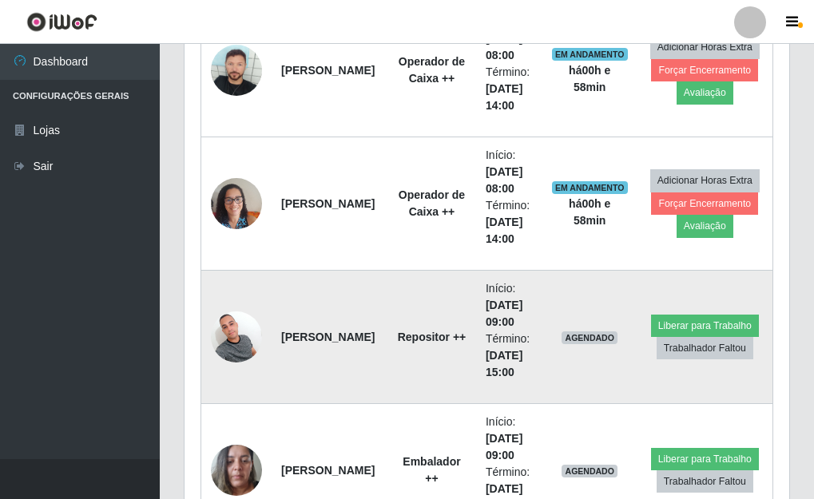
scroll to position [1699, 0]
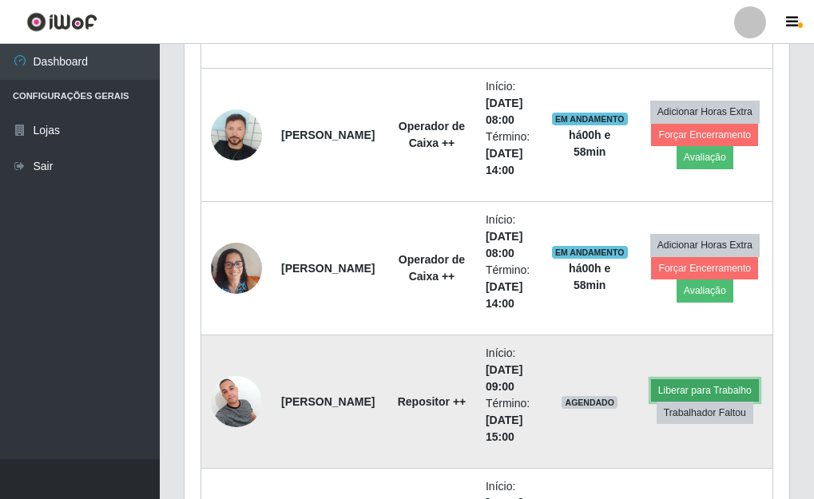
click at [693, 387] on button "Liberar para Trabalho" at bounding box center [705, 390] width 108 height 22
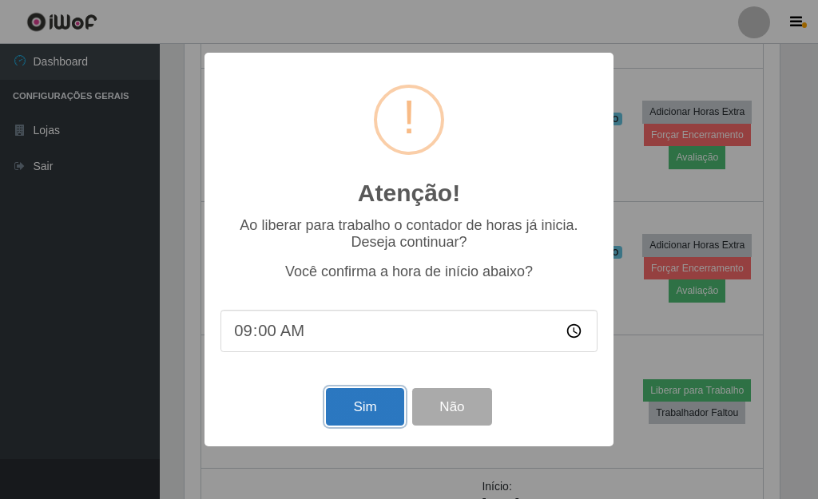
click at [352, 396] on button "Sim" at bounding box center [364, 407] width 77 height 38
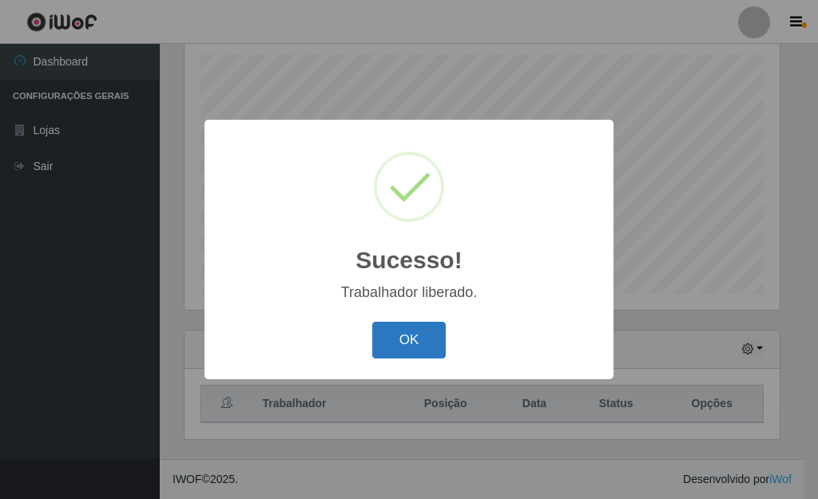
click at [427, 334] on button "OK" at bounding box center [409, 341] width 74 height 38
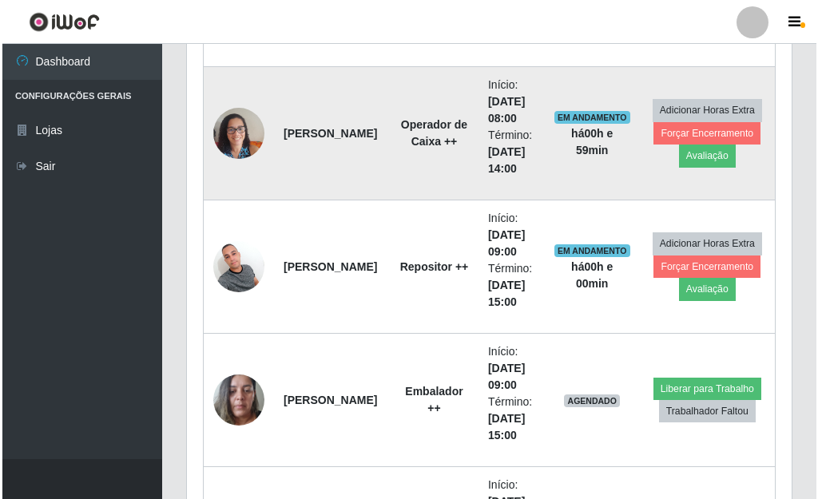
scroll to position [1955, 0]
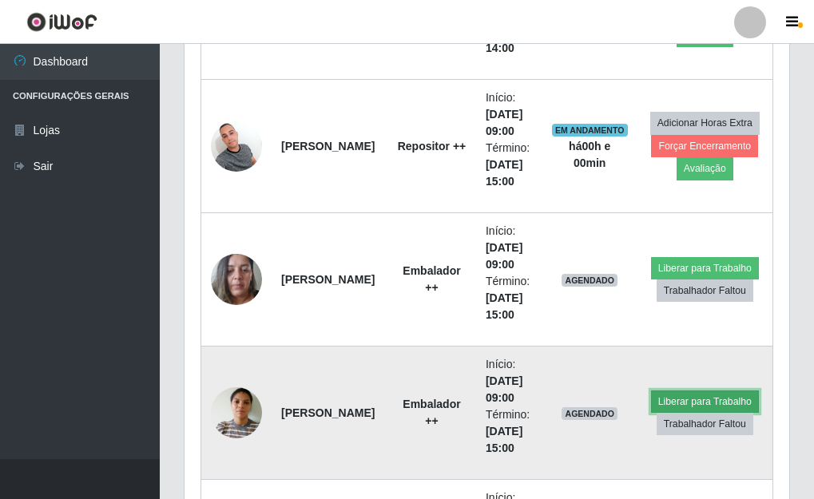
click at [667, 396] on button "Liberar para Trabalho" at bounding box center [705, 402] width 108 height 22
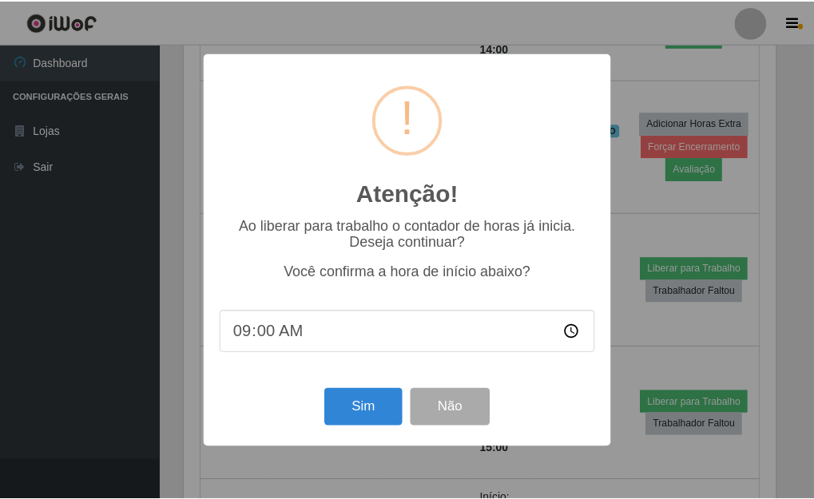
scroll to position [332, 595]
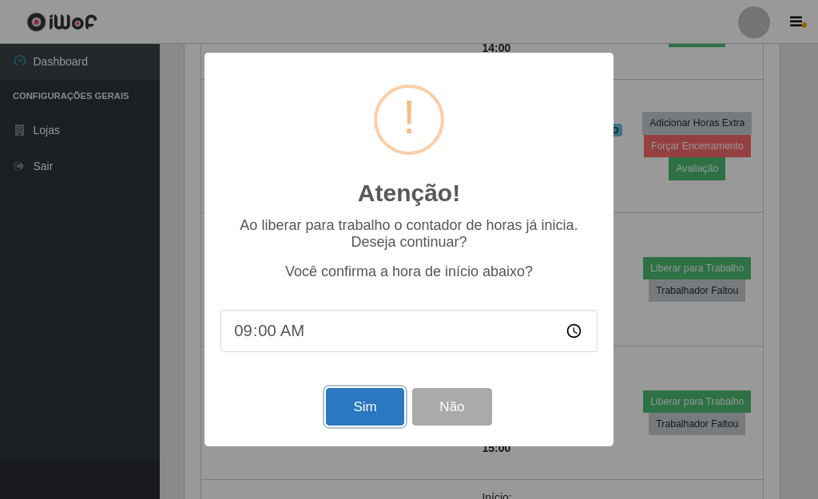
click at [348, 405] on button "Sim" at bounding box center [364, 407] width 77 height 38
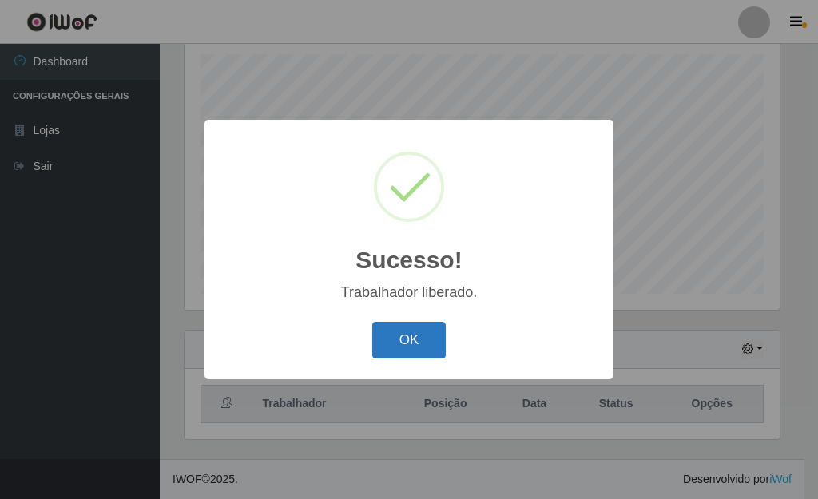
click at [409, 340] on button "OK" at bounding box center [409, 341] width 74 height 38
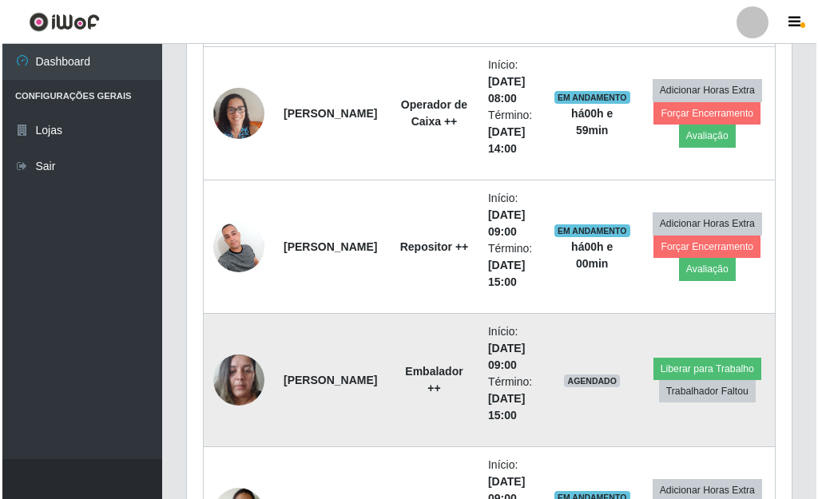
scroll to position [1955, 0]
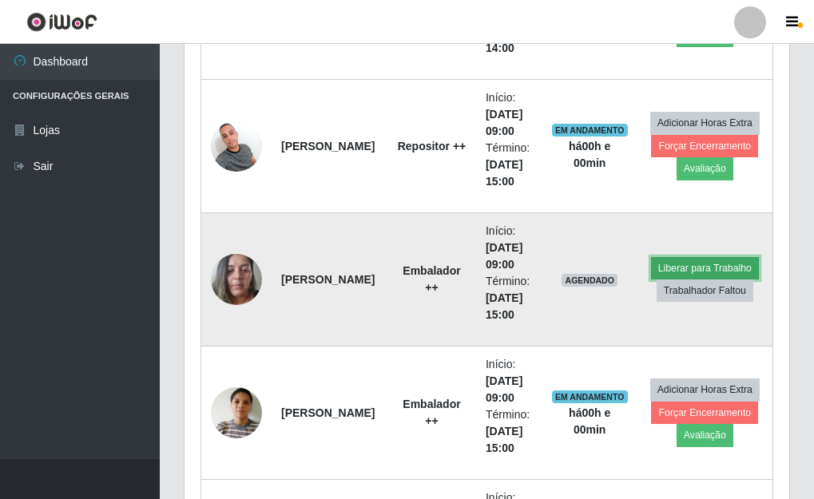
click at [685, 260] on button "Liberar para Trabalho" at bounding box center [705, 268] width 108 height 22
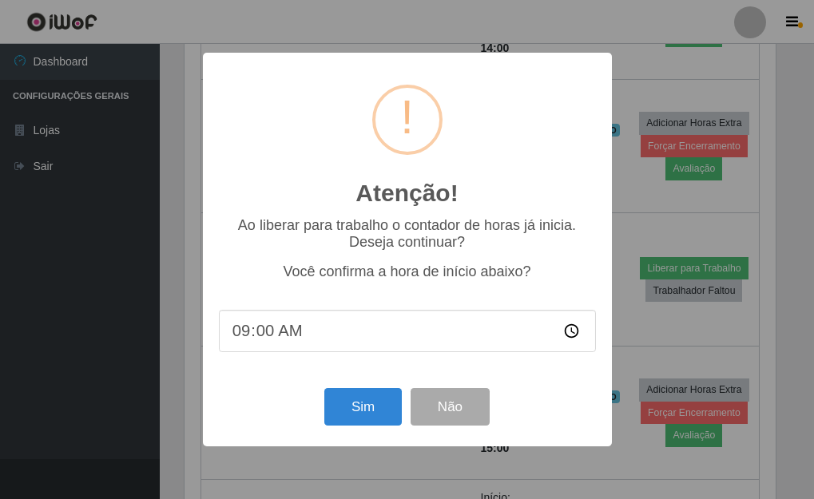
scroll to position [332, 595]
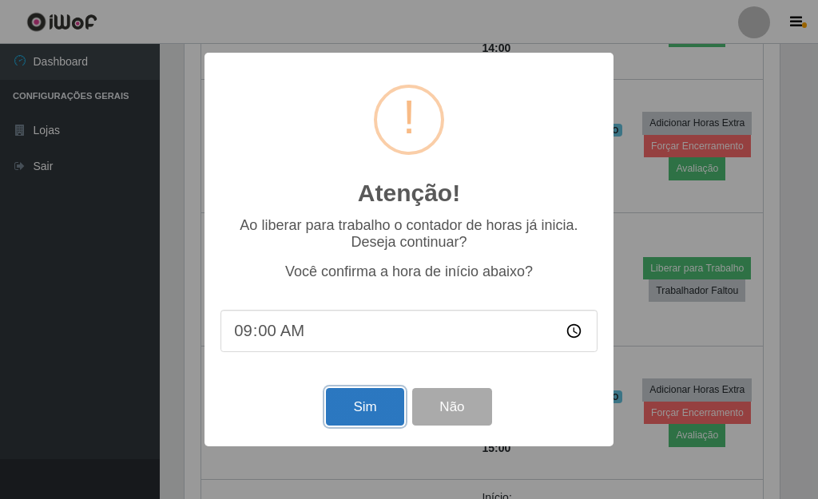
click at [351, 407] on button "Sim" at bounding box center [364, 407] width 77 height 38
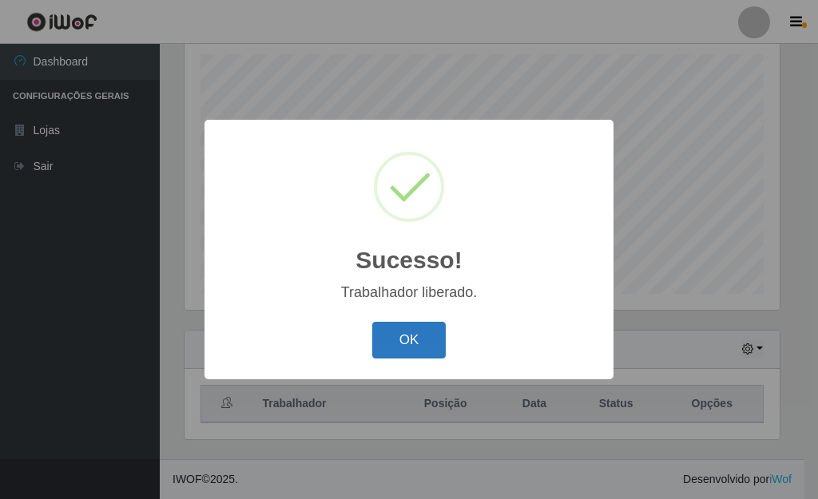
click at [393, 340] on button "OK" at bounding box center [409, 341] width 74 height 38
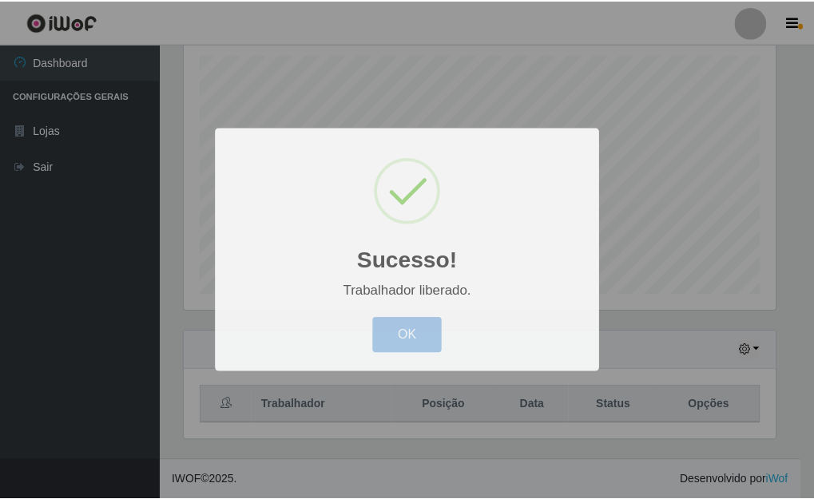
scroll to position [798530, 798257]
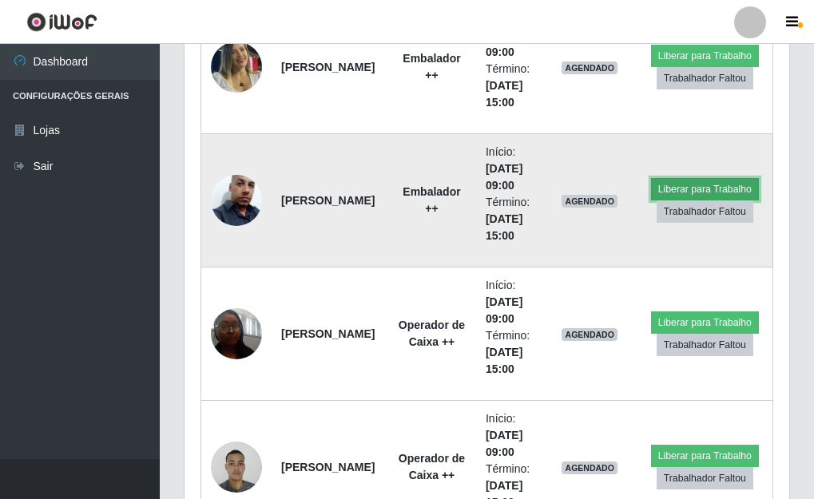
click at [665, 187] on button "Liberar para Trabalho" at bounding box center [705, 189] width 108 height 22
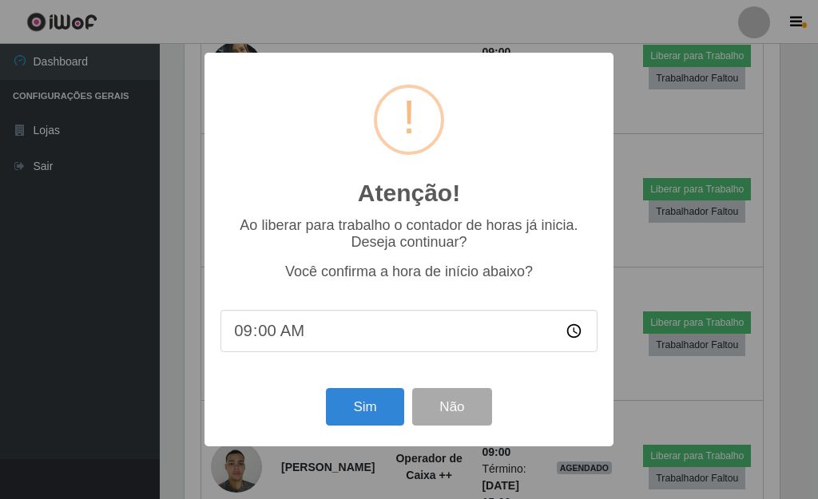
click at [352, 389] on div "Sim Não" at bounding box center [408, 407] width 377 height 46
click at [359, 409] on button "Sim" at bounding box center [364, 407] width 77 height 38
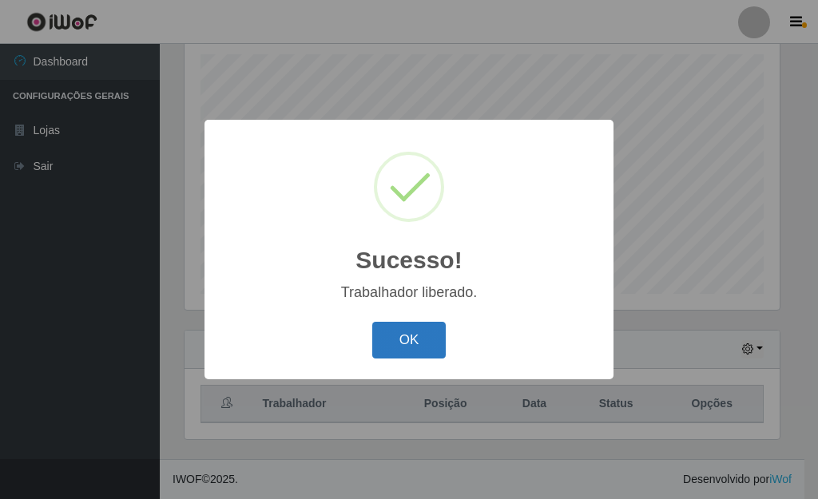
click at [374, 343] on button "OK" at bounding box center [409, 341] width 74 height 38
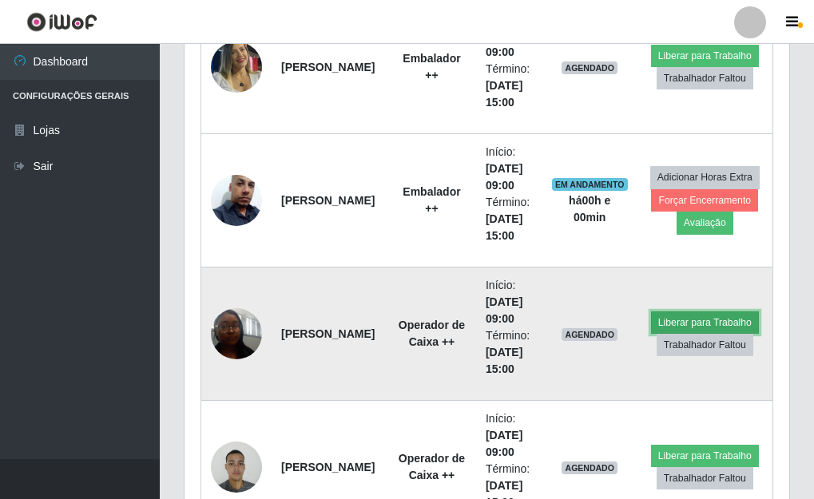
click at [681, 325] on button "Liberar para Trabalho" at bounding box center [705, 323] width 108 height 22
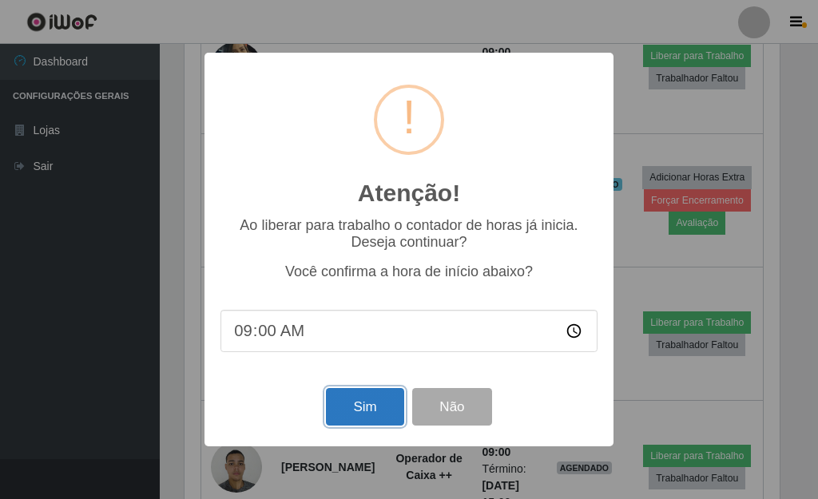
click at [353, 407] on button "Sim" at bounding box center [364, 407] width 77 height 38
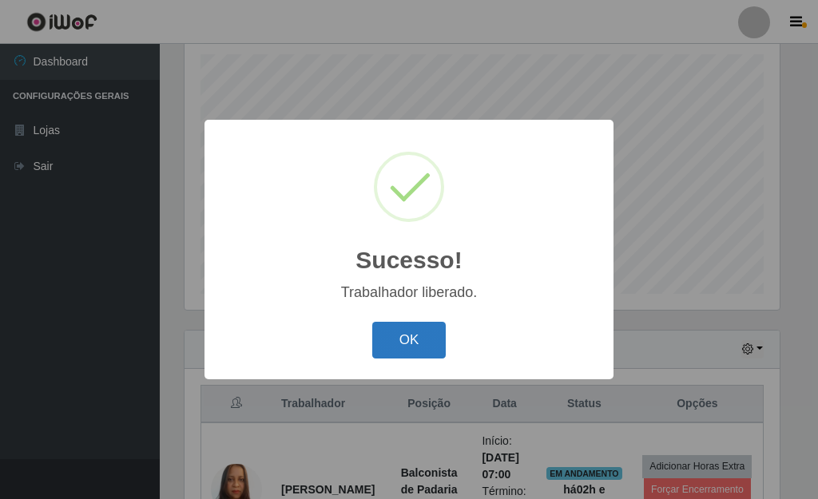
click at [431, 349] on button "OK" at bounding box center [409, 341] width 74 height 38
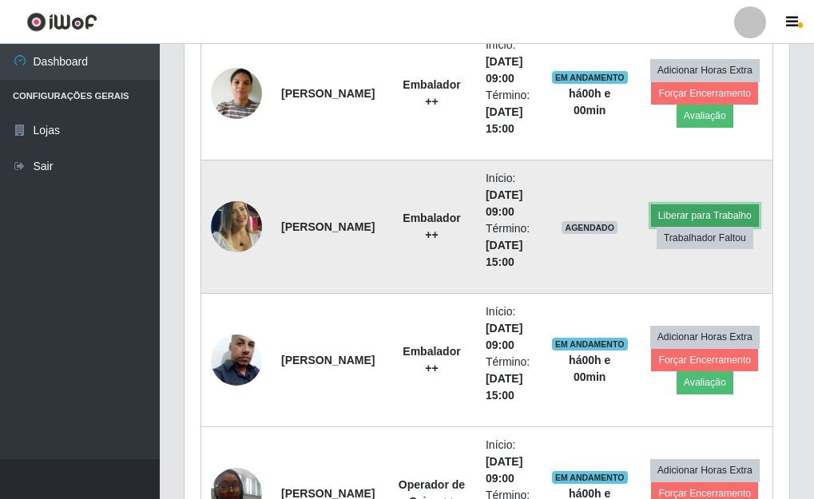
click at [669, 215] on button "Liberar para Trabalho" at bounding box center [705, 216] width 108 height 22
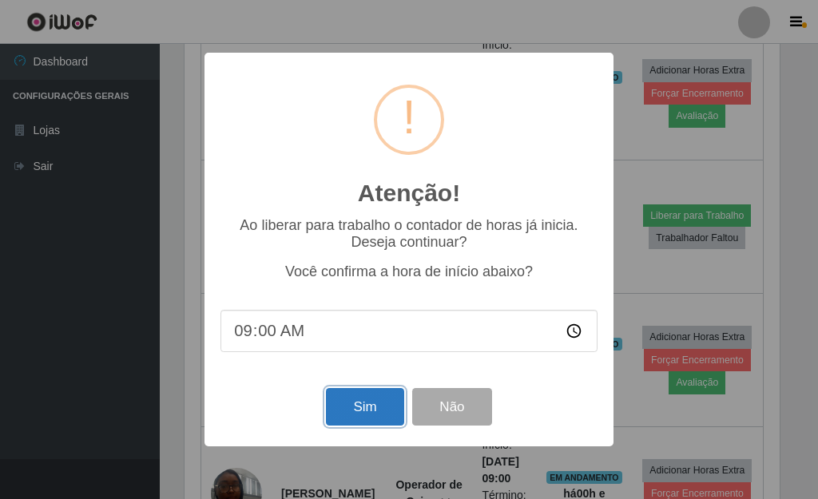
click at [347, 408] on button "Sim" at bounding box center [364, 407] width 77 height 38
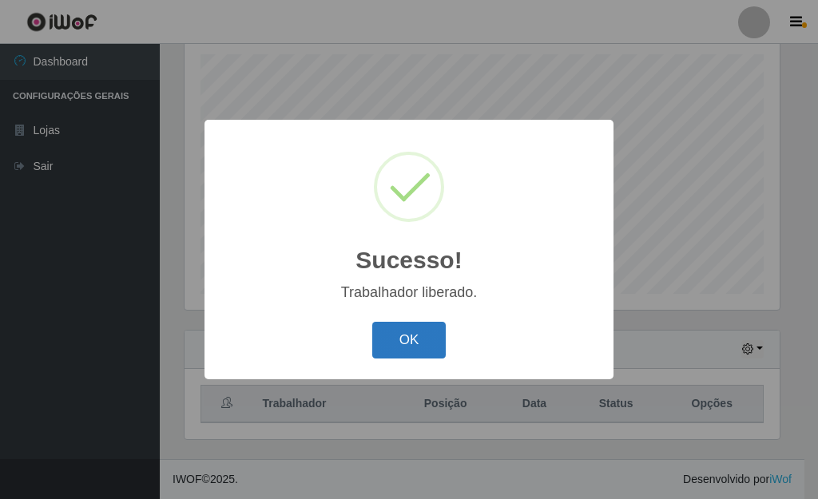
click at [410, 343] on button "OK" at bounding box center [409, 341] width 74 height 38
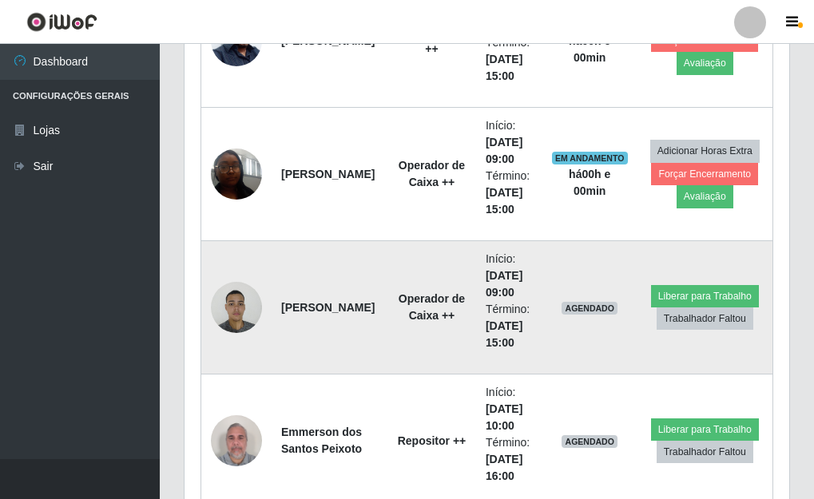
click at [236, 309] on img at bounding box center [236, 307] width 51 height 68
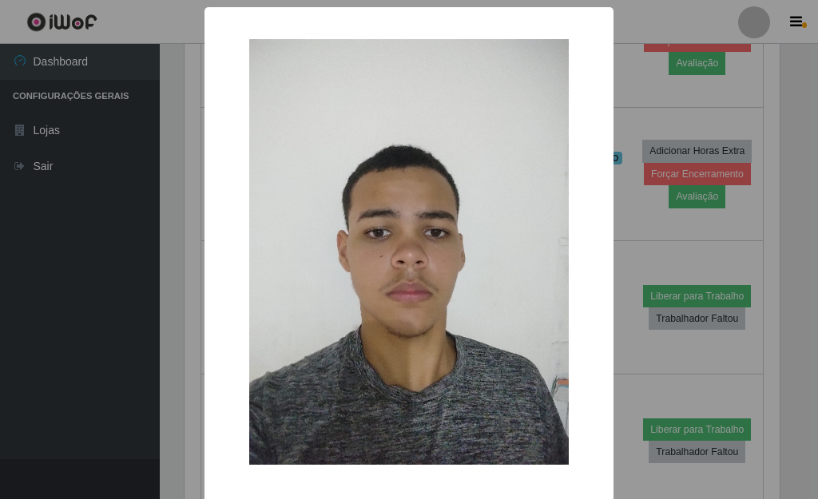
click at [618, 337] on div "× OK Cancel" at bounding box center [409, 249] width 818 height 499
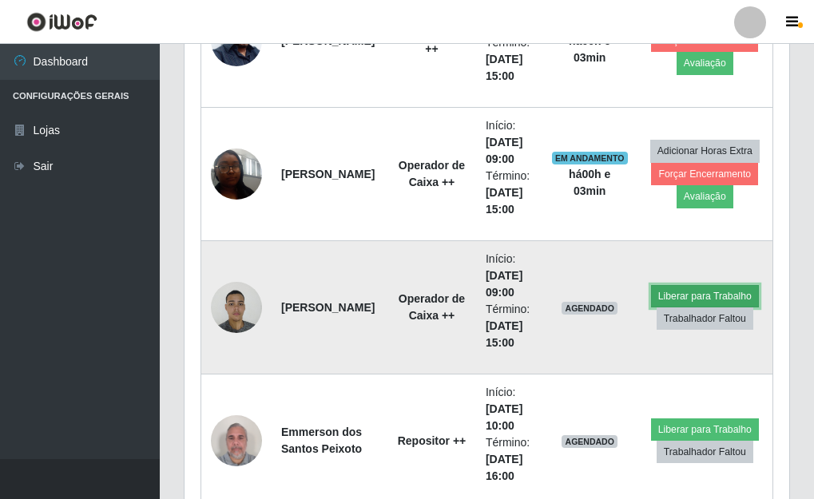
click at [672, 296] on button "Liberar para Trabalho" at bounding box center [705, 296] width 108 height 22
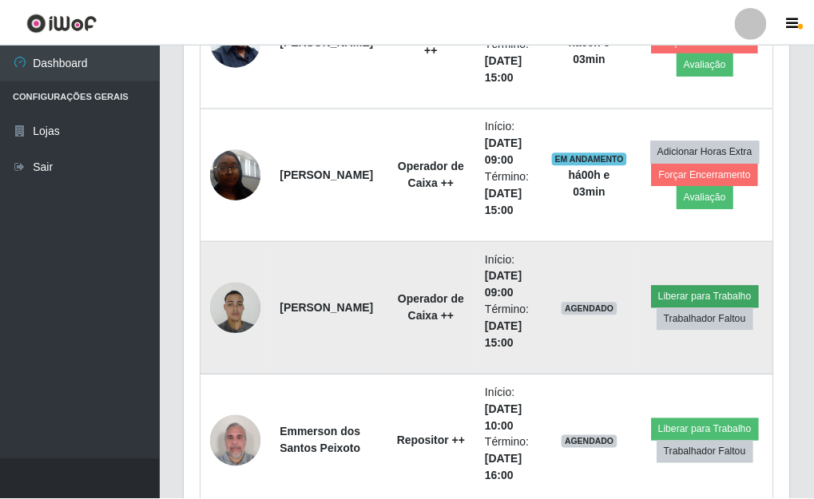
scroll to position [332, 595]
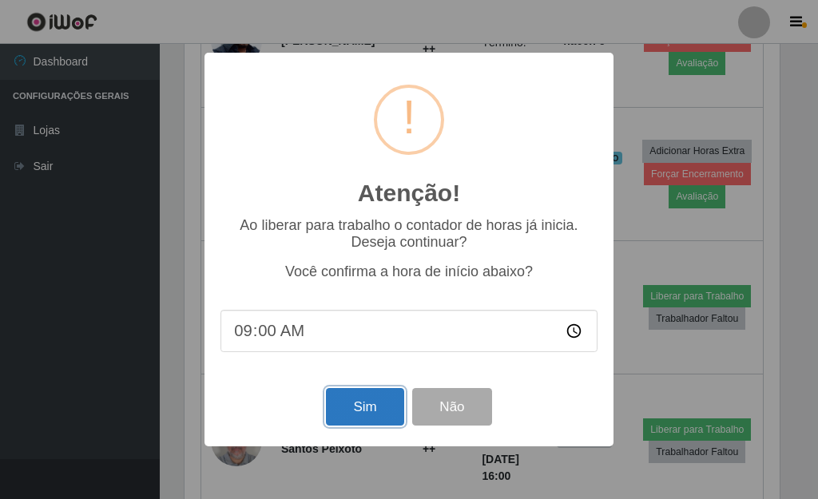
click at [362, 418] on button "Sim" at bounding box center [364, 407] width 77 height 38
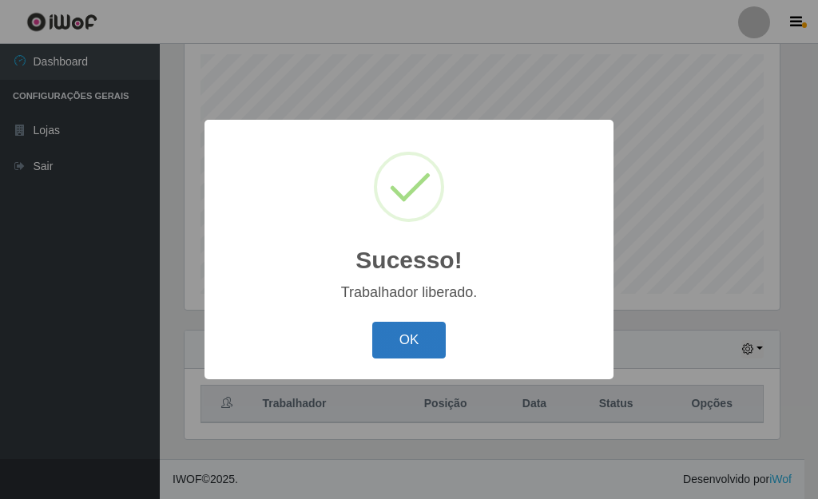
click at [424, 343] on button "OK" at bounding box center [409, 341] width 74 height 38
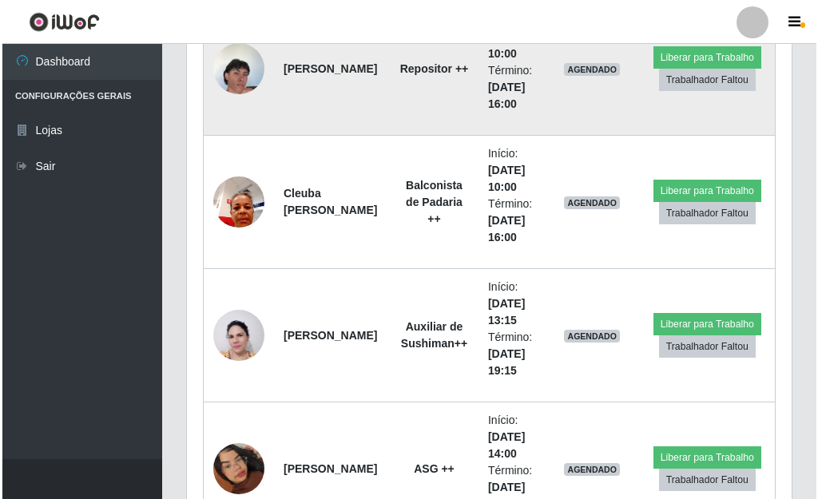
scroll to position [3153, 0]
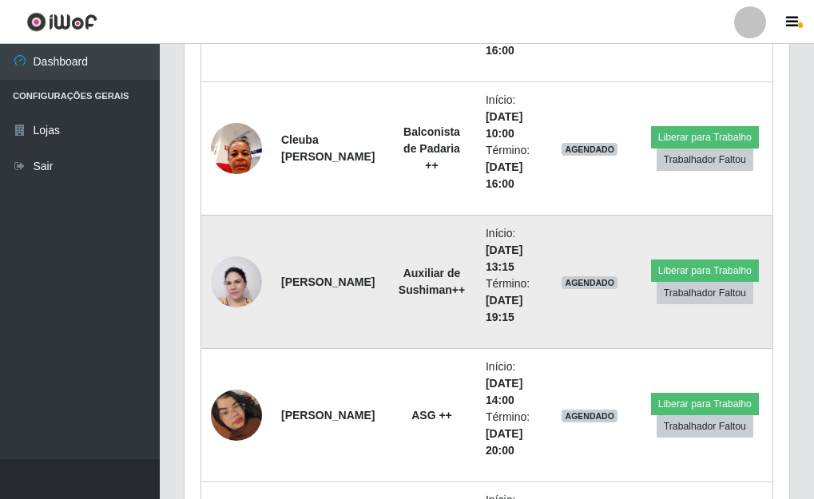
click at [227, 271] on img at bounding box center [236, 282] width 51 height 69
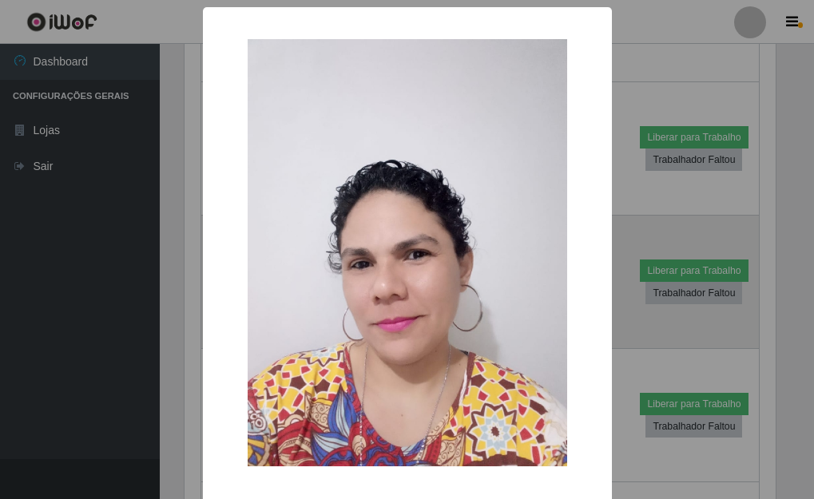
scroll to position [332, 595]
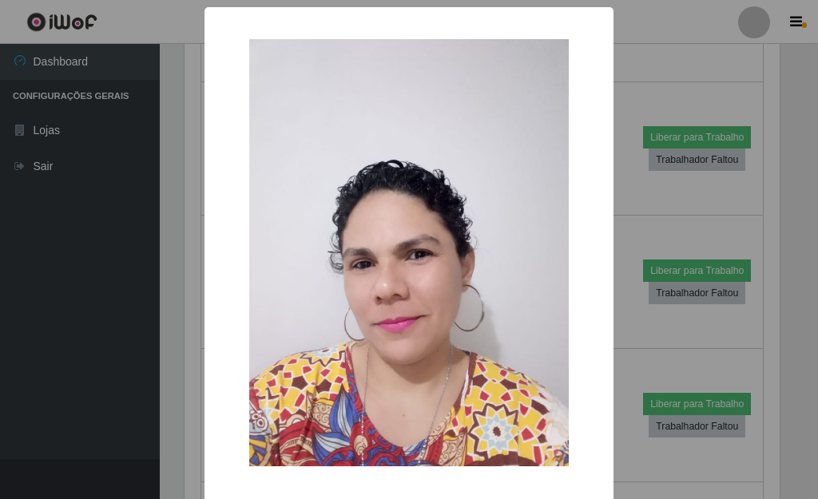
click at [627, 234] on div "× OK Cancel" at bounding box center [409, 249] width 818 height 499
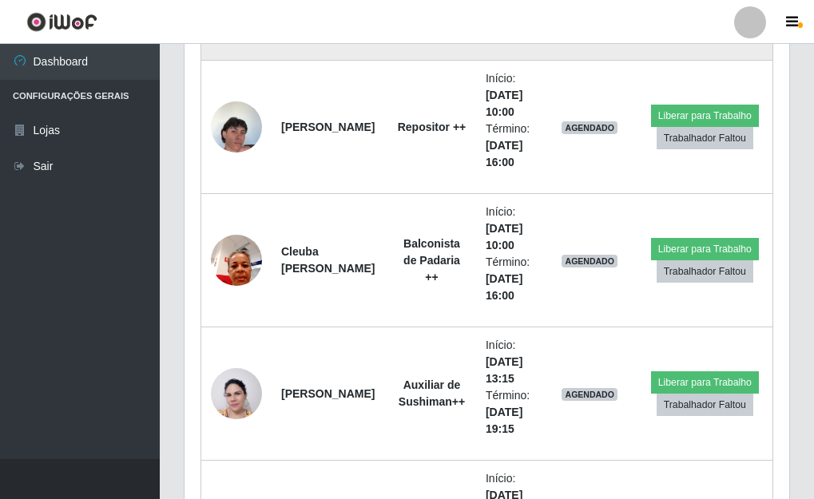
scroll to position [3073, 0]
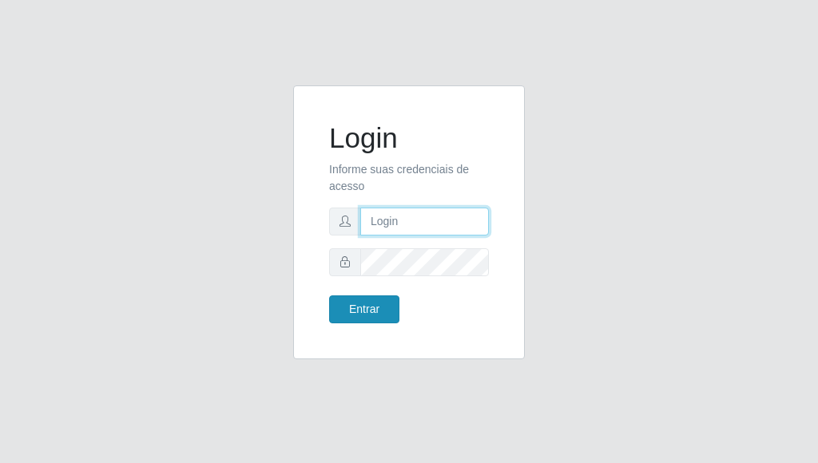
type input "[PERSON_NAME]"
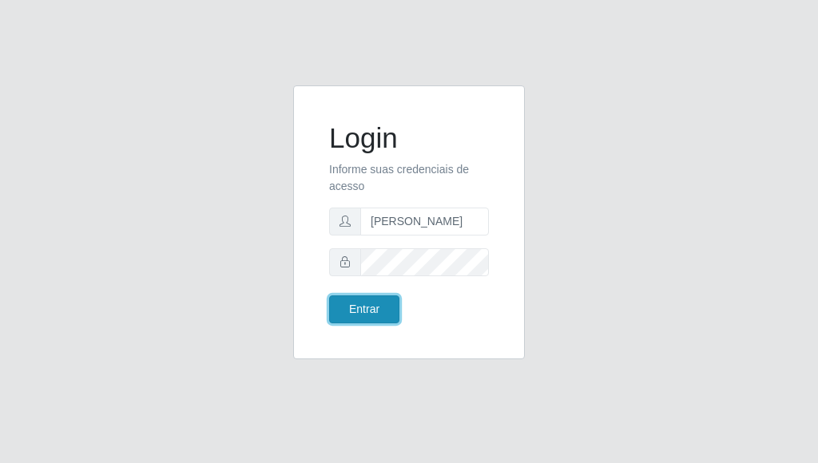
click at [380, 312] on button "Entrar" at bounding box center [364, 310] width 70 height 28
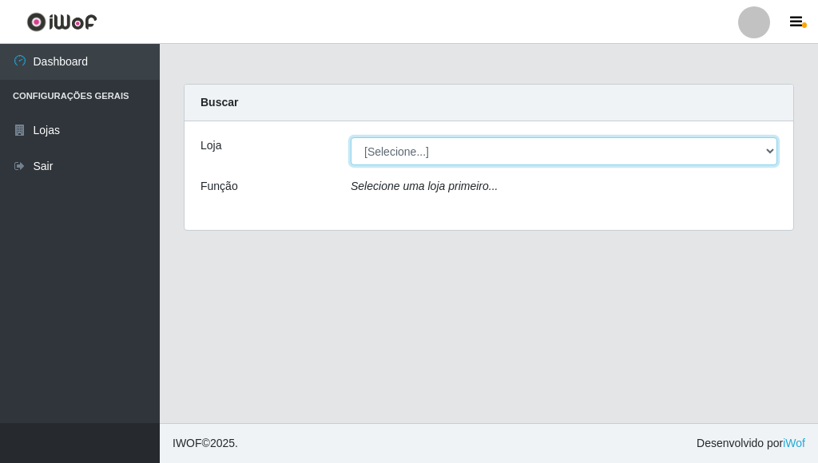
click at [769, 153] on select "[Selecione...] Bemais Supermercados - Três Ruas" at bounding box center [564, 151] width 427 height 28
select select "249"
click at [351, 137] on select "[Selecione...] Bemais Supermercados - Três Ruas" at bounding box center [564, 151] width 427 height 28
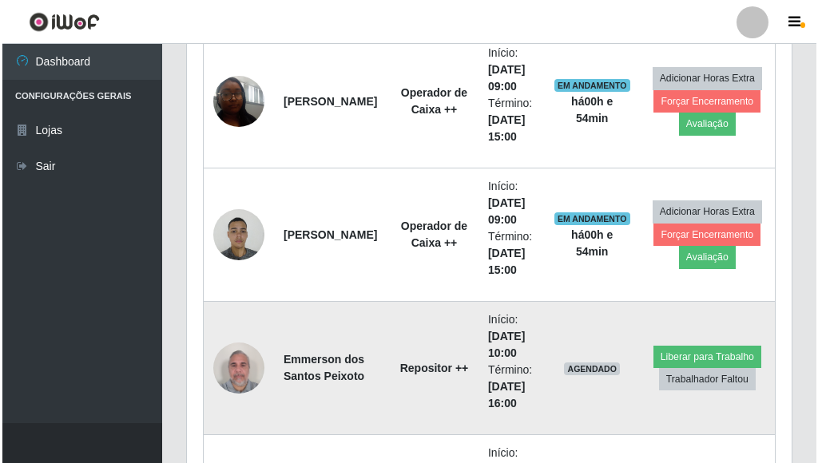
scroll to position [2796, 0]
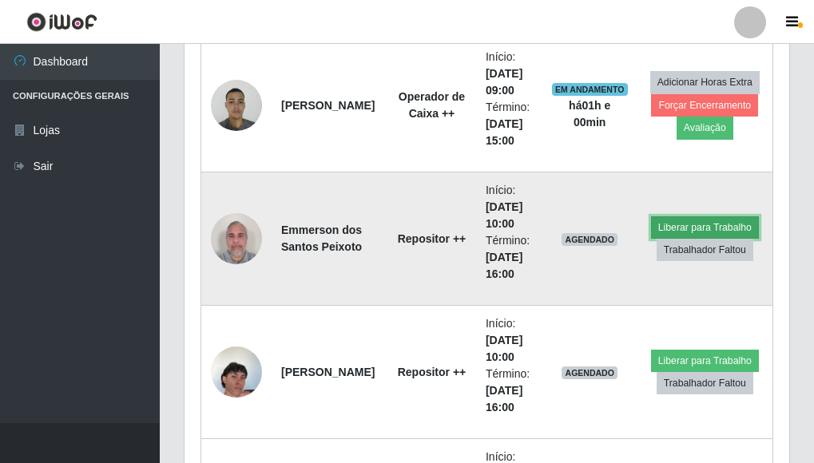
click at [702, 227] on button "Liberar para Trabalho" at bounding box center [705, 227] width 108 height 22
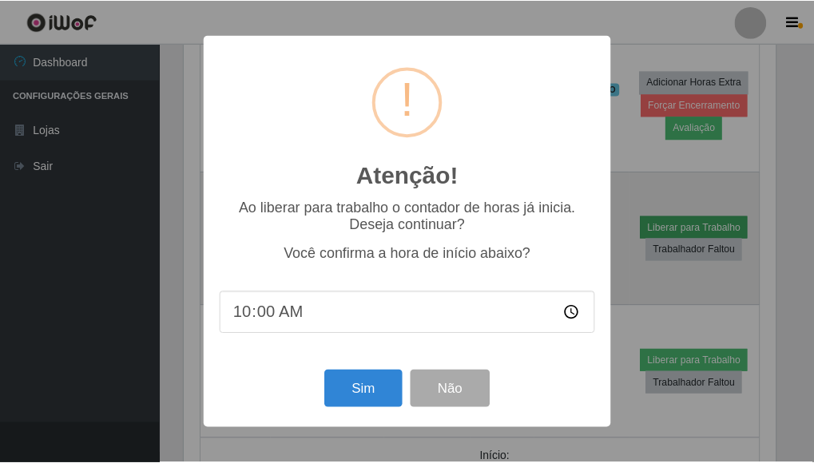
scroll to position [332, 595]
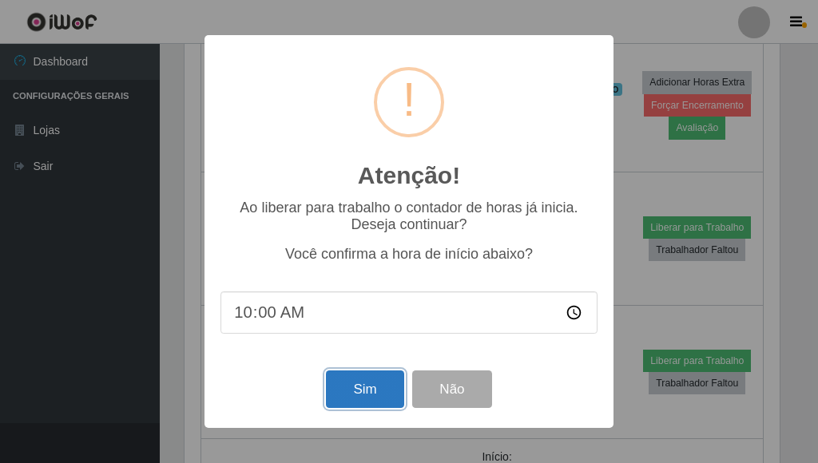
click at [379, 396] on button "Sim" at bounding box center [364, 390] width 77 height 38
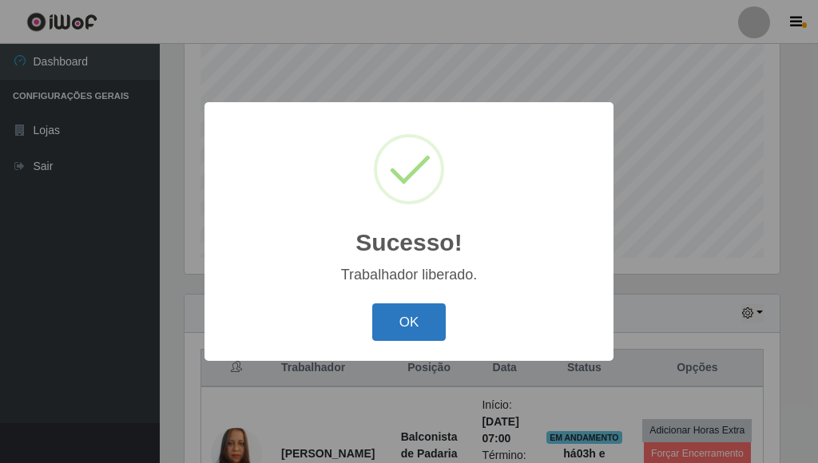
click at [392, 320] on button "OK" at bounding box center [409, 323] width 74 height 38
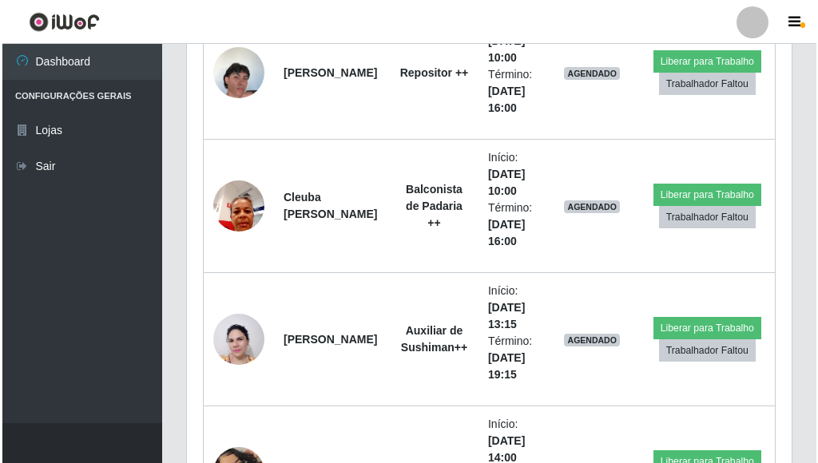
scroll to position [3109, 0]
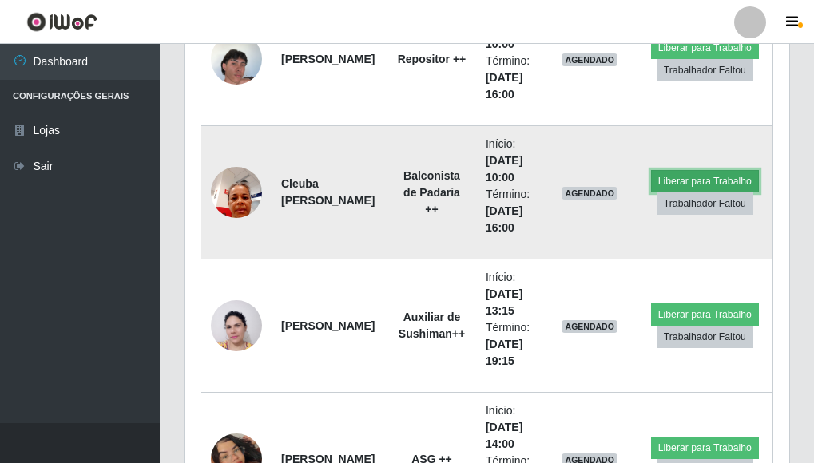
click at [680, 181] on button "Liberar para Trabalho" at bounding box center [705, 181] width 108 height 22
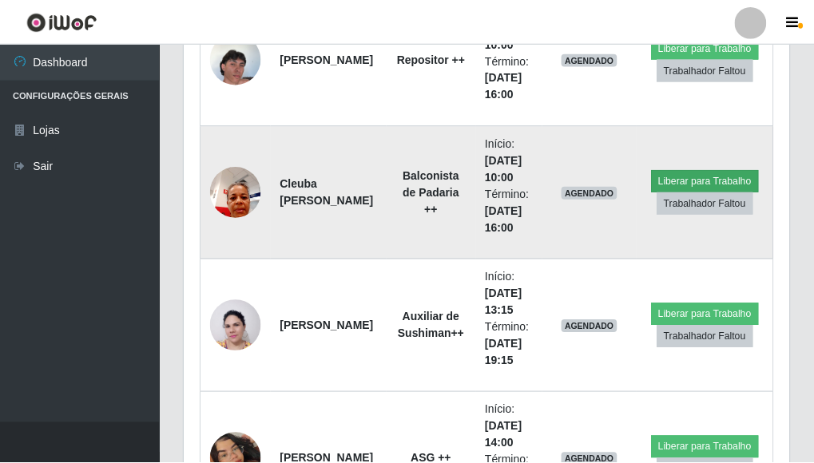
scroll to position [332, 595]
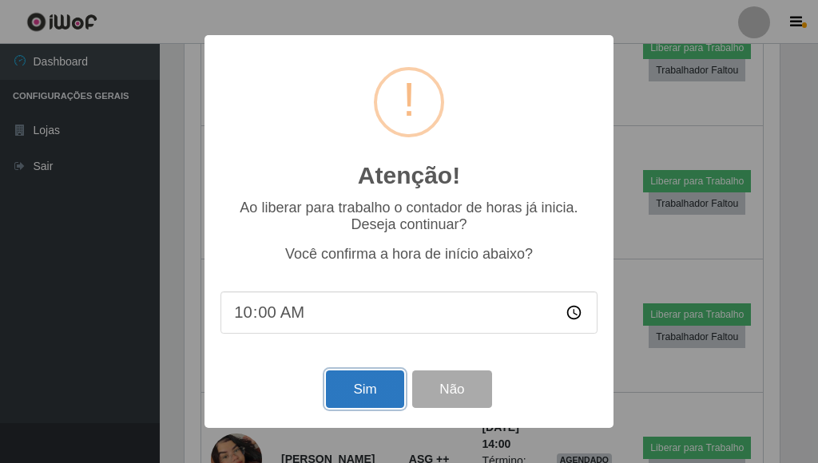
click at [358, 388] on button "Sim" at bounding box center [364, 390] width 77 height 38
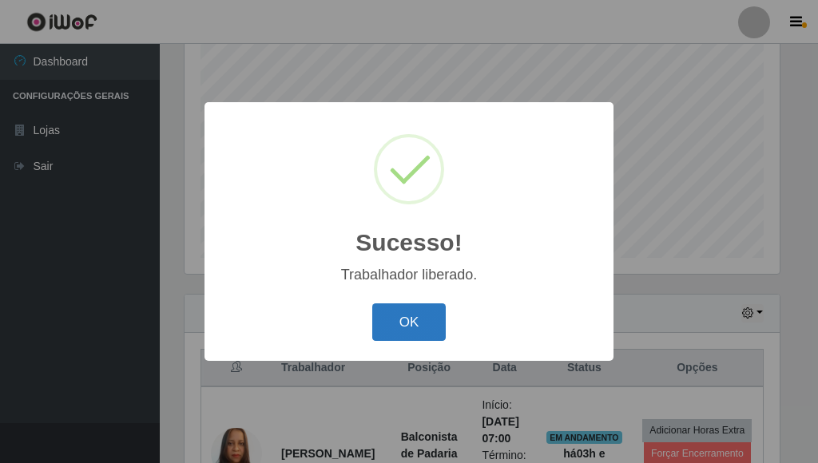
click at [397, 325] on button "OK" at bounding box center [409, 323] width 74 height 38
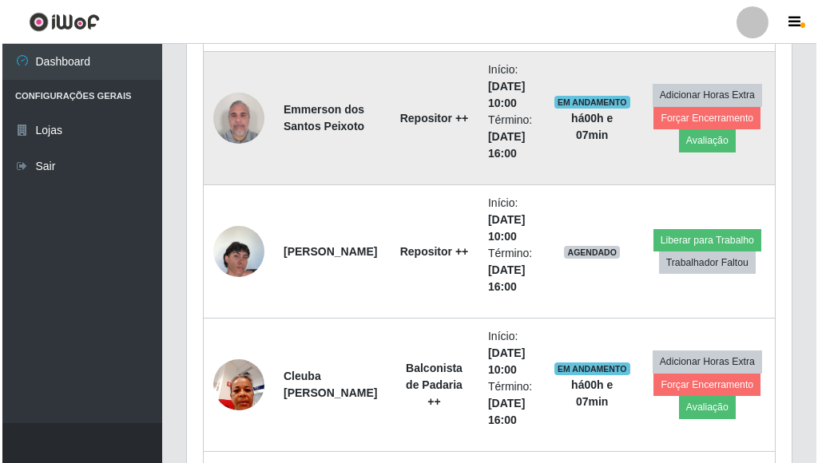
scroll to position [2949, 0]
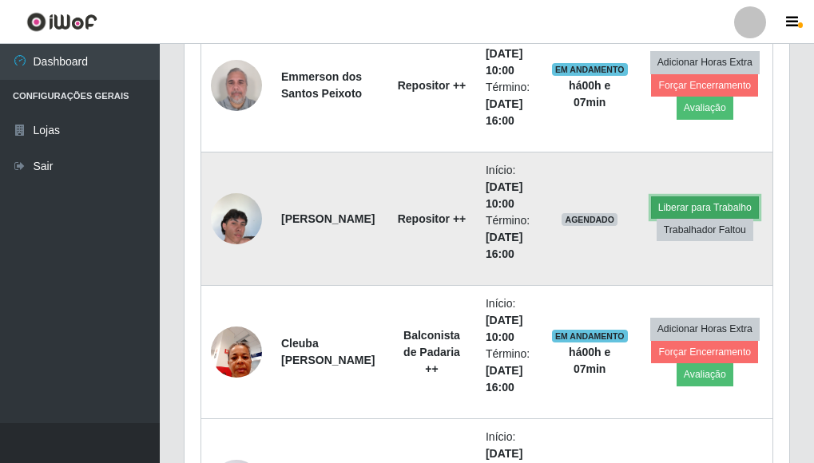
click at [678, 210] on button "Liberar para Trabalho" at bounding box center [705, 208] width 108 height 22
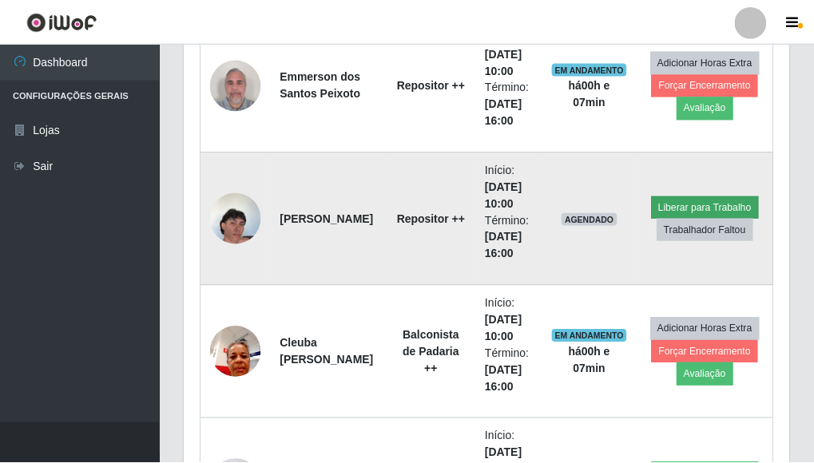
scroll to position [332, 595]
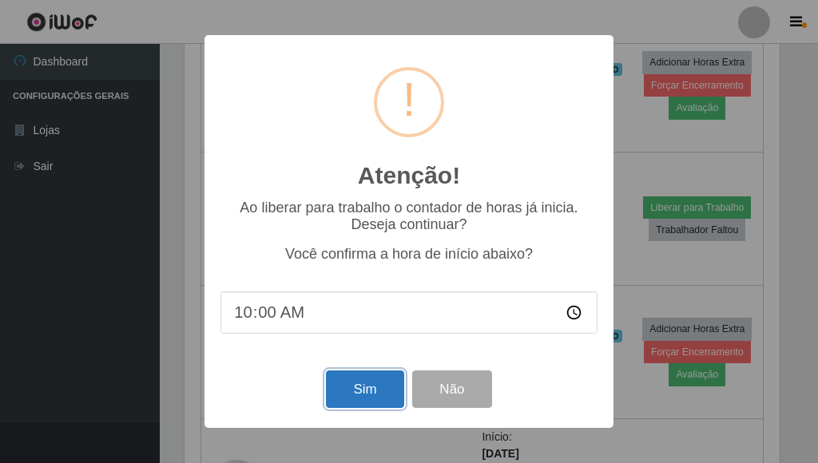
click at [372, 389] on button "Sim" at bounding box center [364, 390] width 77 height 38
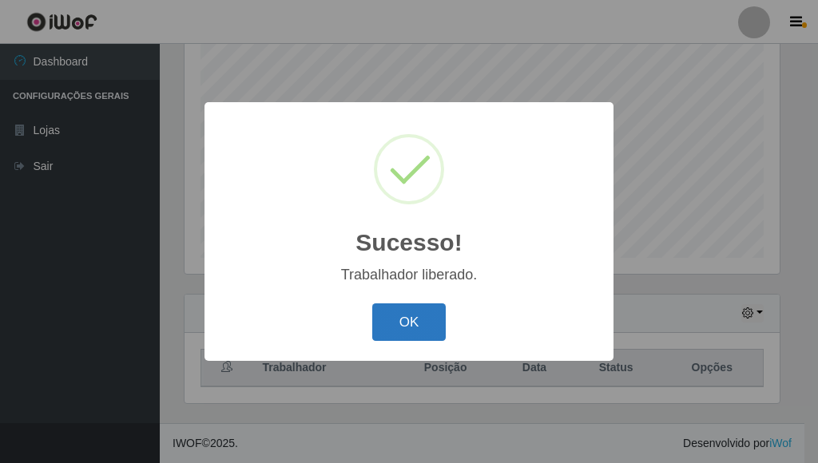
click at [421, 321] on button "OK" at bounding box center [409, 323] width 74 height 38
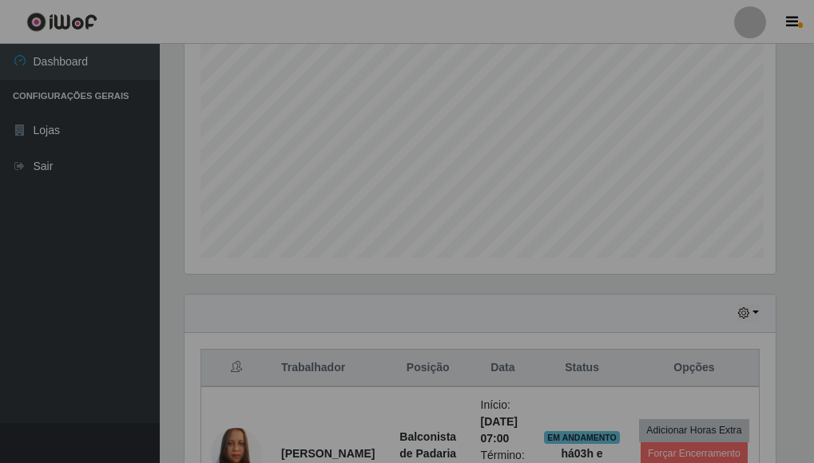
scroll to position [332, 605]
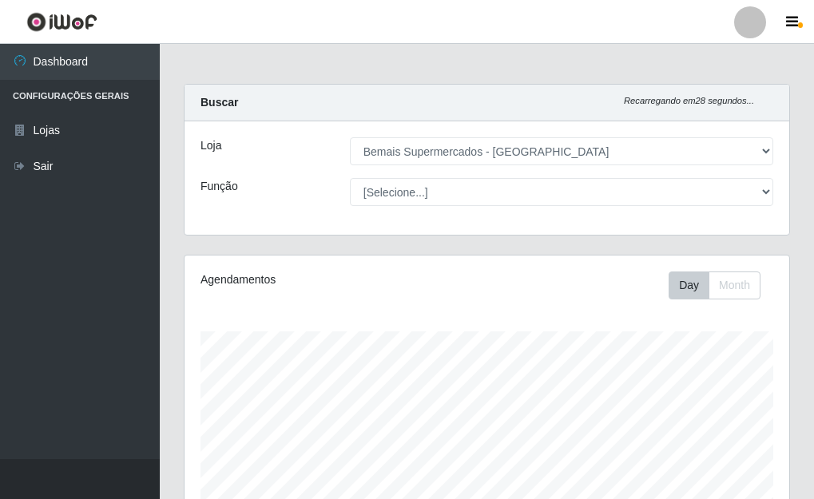
select select "249"
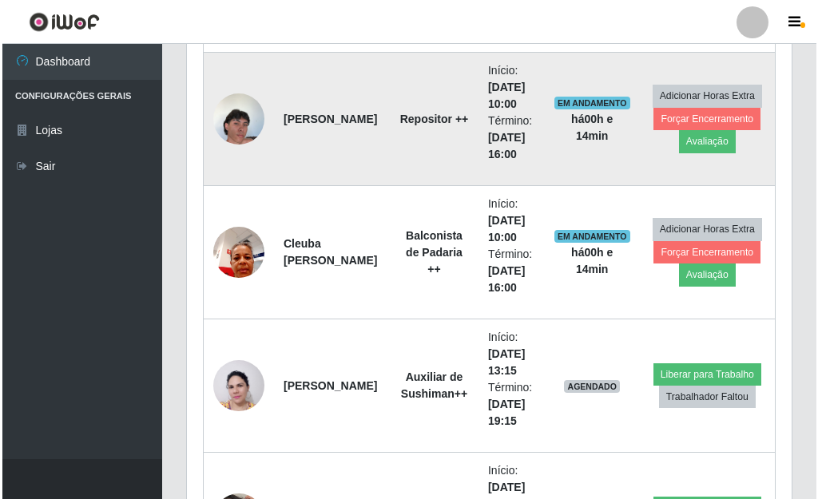
scroll to position [2754, 0]
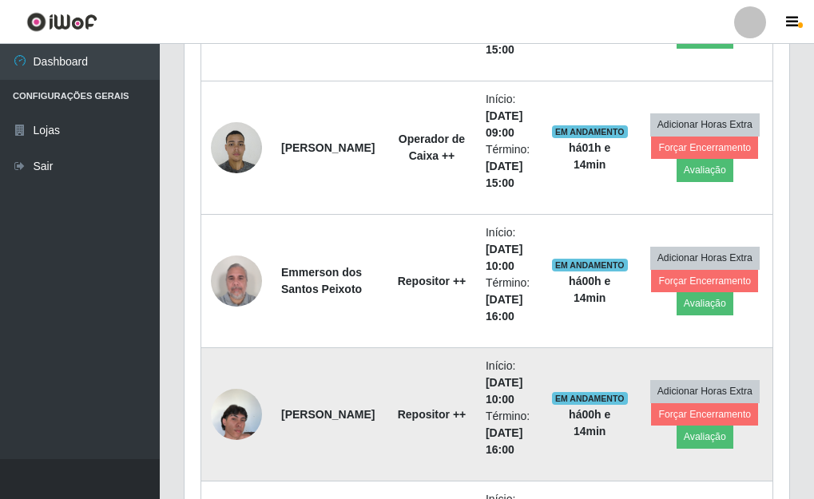
click at [240, 419] on img at bounding box center [236, 414] width 51 height 91
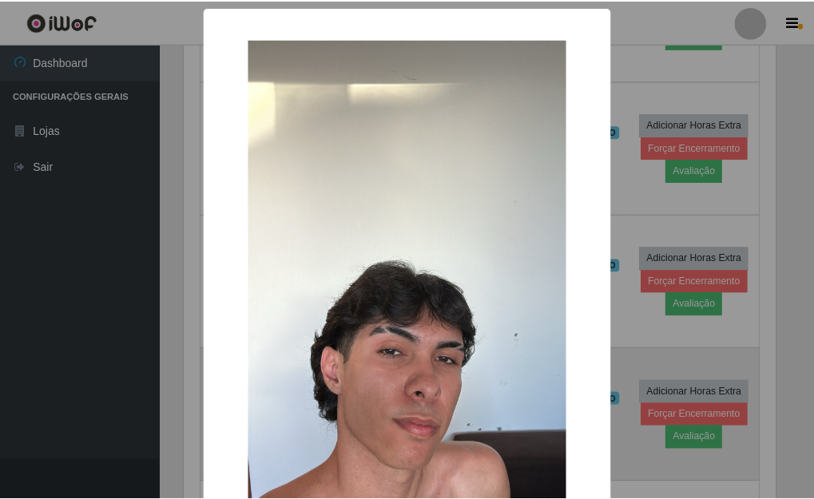
scroll to position [332, 595]
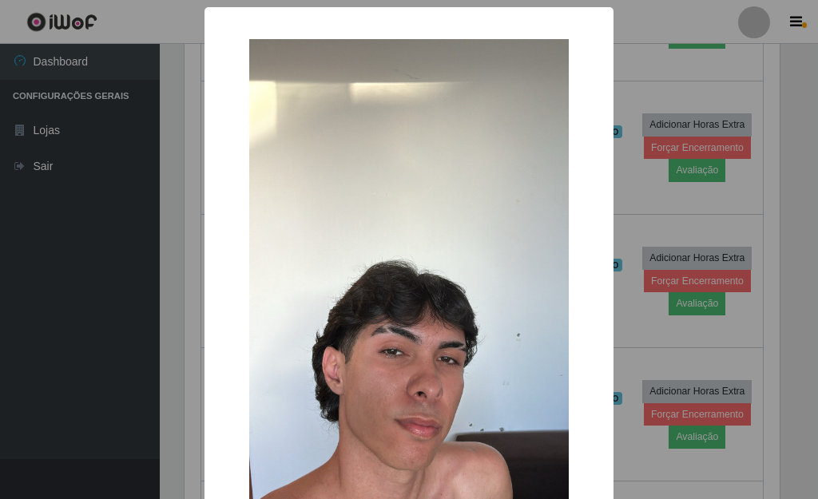
click at [641, 200] on div "× OK Cancel" at bounding box center [409, 249] width 818 height 499
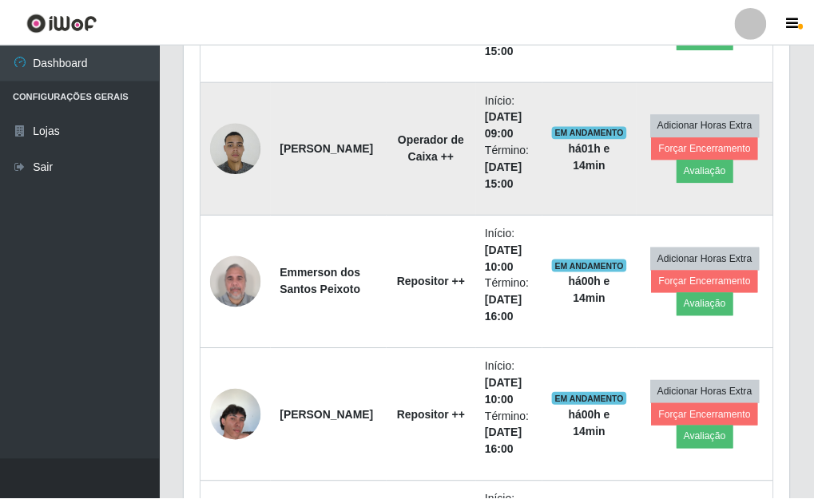
scroll to position [332, 605]
